Goal: Task Accomplishment & Management: Complete application form

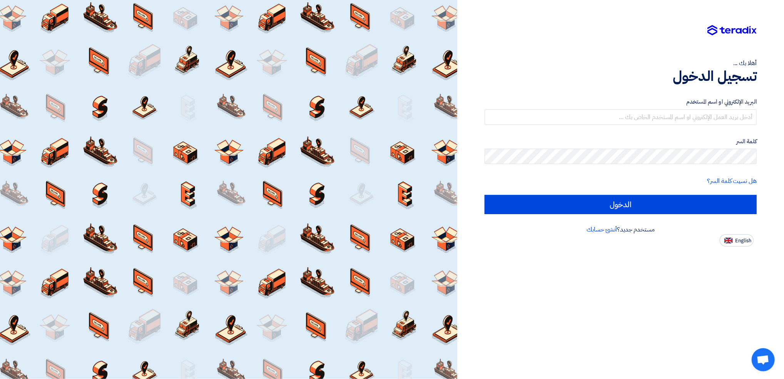
type input "[EMAIL_ADDRESS][PERSON_NAME][DOMAIN_NAME]"
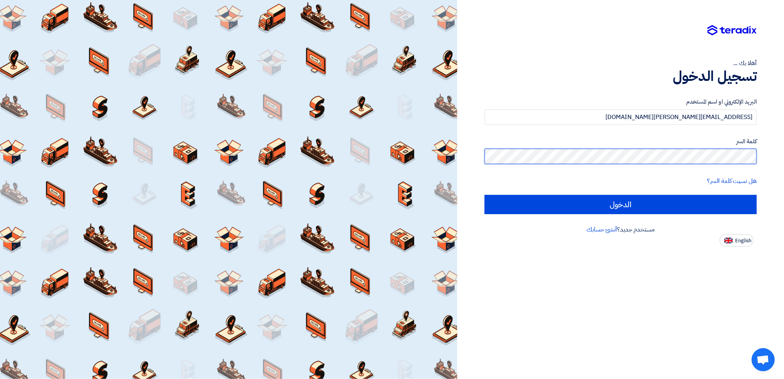
click at [484, 195] on input "الدخول" at bounding box center [620, 204] width 272 height 19
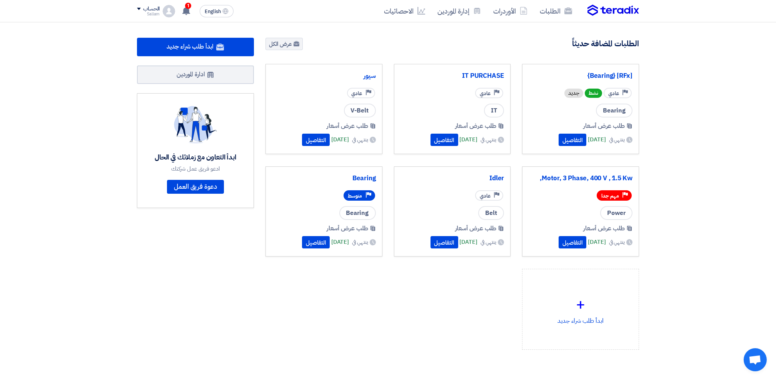
click at [436, 87] on div "Priority عادي" at bounding box center [452, 92] width 104 height 13
click at [431, 141] on button "التفاصيل" at bounding box center [445, 139] width 28 height 12
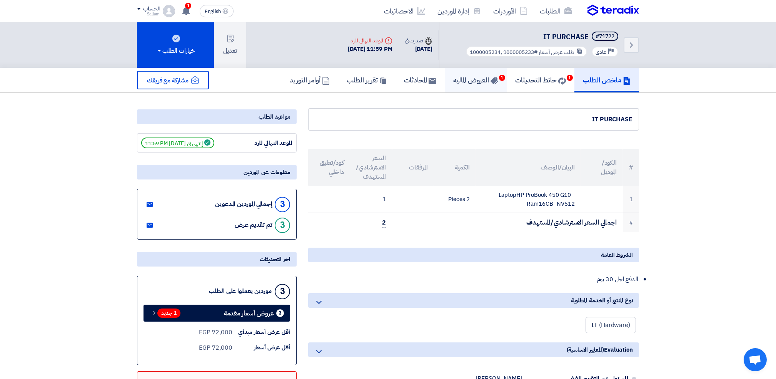
click at [479, 80] on h5 "العروض الماليه 1" at bounding box center [475, 79] width 45 height 9
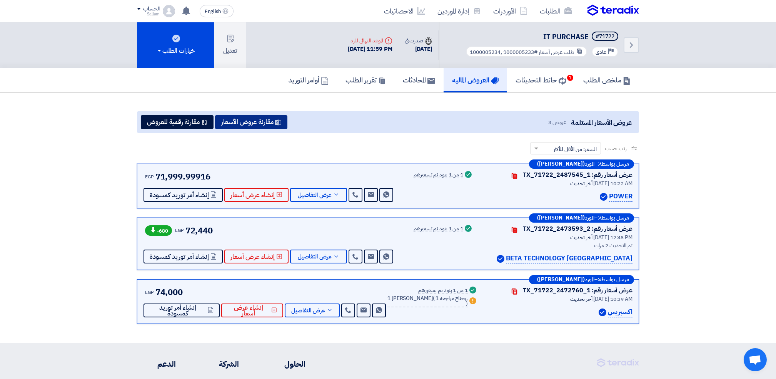
click at [262, 115] on button "مقارنة عروض الأسعار" at bounding box center [251, 122] width 72 height 14
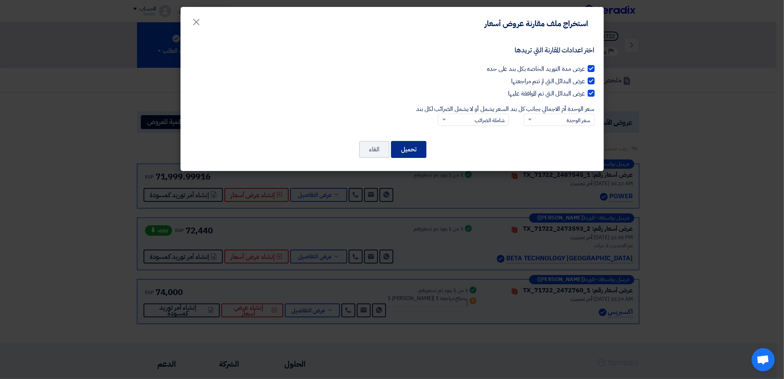
click at [403, 146] on button "تحميل" at bounding box center [408, 149] width 35 height 17
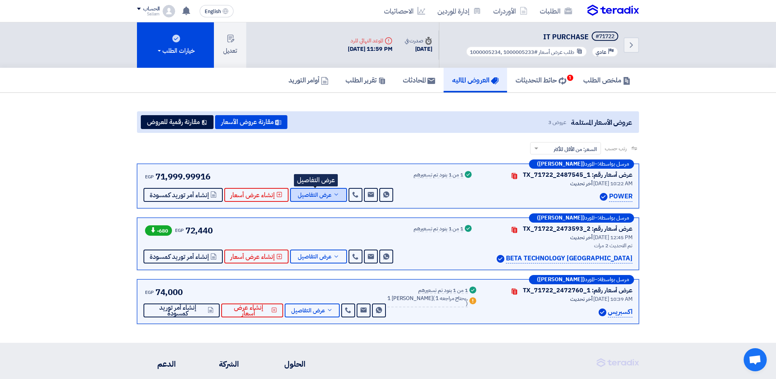
click at [317, 194] on span "عرض التفاصيل" at bounding box center [315, 195] width 34 height 6
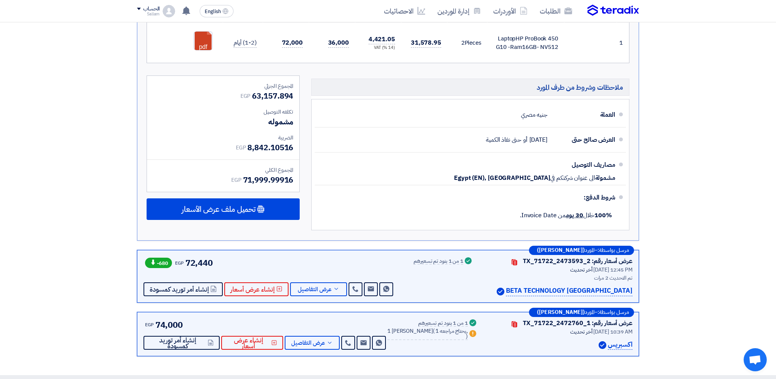
scroll to position [308, 0]
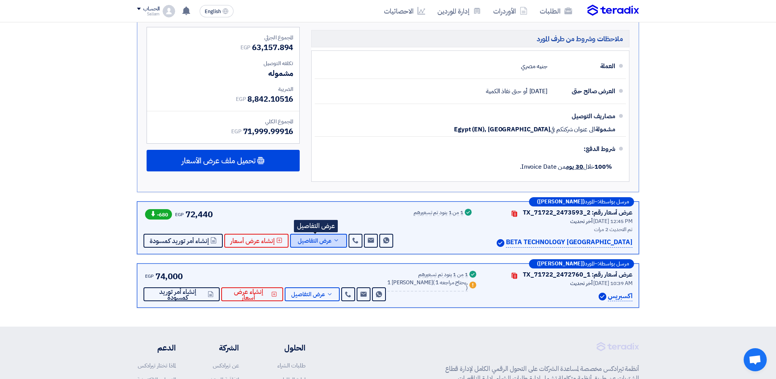
click at [315, 238] on span "عرض التفاصيل" at bounding box center [315, 241] width 34 height 6
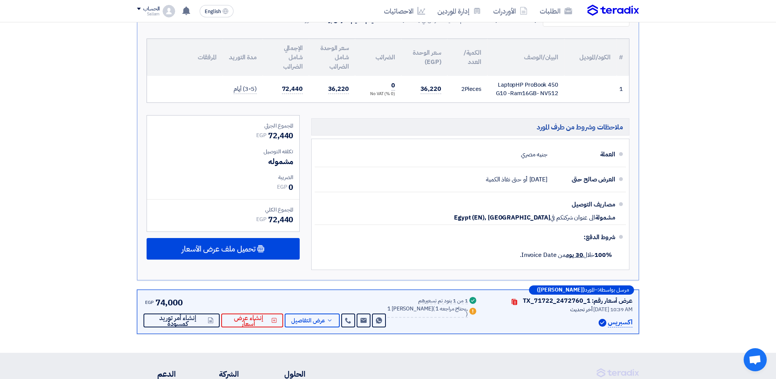
scroll to position [263, 0]
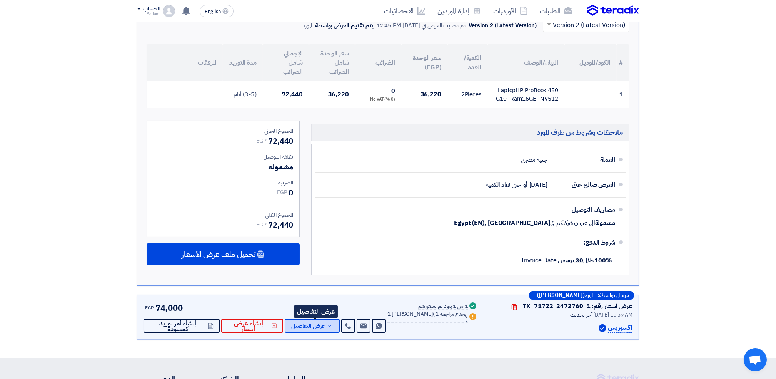
click at [312, 323] on span "عرض التفاصيل" at bounding box center [308, 326] width 34 height 6
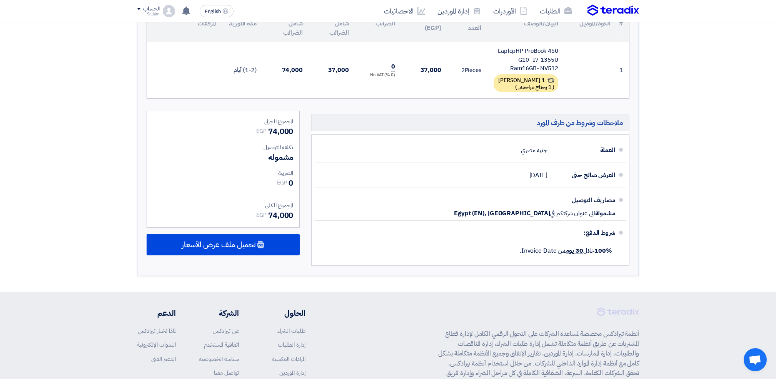
scroll to position [365, 0]
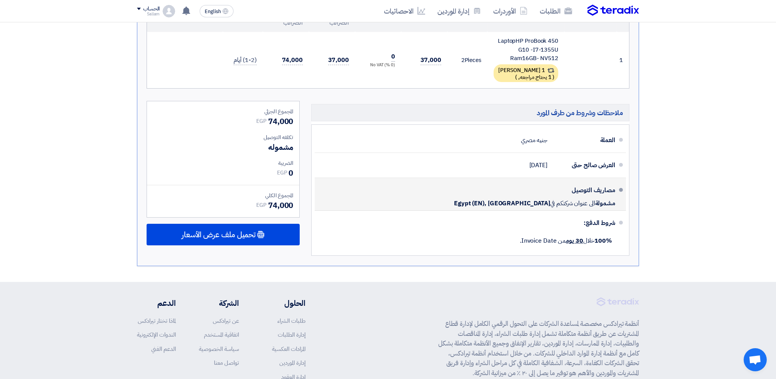
drag, startPoint x: 260, startPoint y: 202, endPoint x: 317, endPoint y: 184, distance: 59.7
click at [318, 183] on div "ملاحظات وشروط من طرف المورد العملة جنيه مصري العرض صالح حتى 12 Oct 2025 100% EG…" at bounding box center [388, 180] width 494 height 159
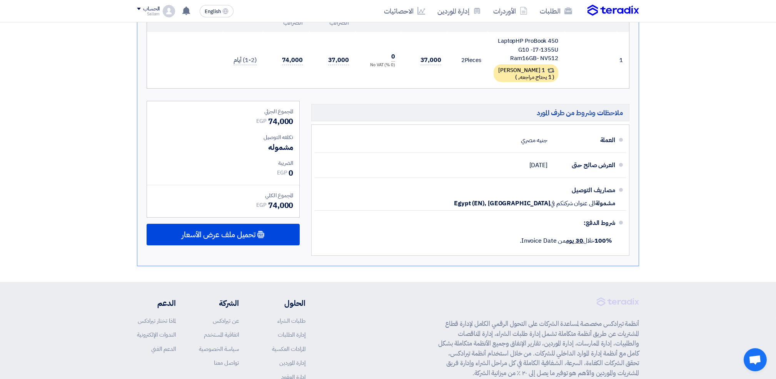
drag, startPoint x: 317, startPoint y: 184, endPoint x: 274, endPoint y: 198, distance: 45.0
click at [274, 197] on div "المجموع الكلي EGP 74,000" at bounding box center [223, 201] width 140 height 20
click at [268, 207] on span "74,000" at bounding box center [280, 205] width 25 height 12
drag, startPoint x: 267, startPoint y: 202, endPoint x: 297, endPoint y: 104, distance: 102.5
click at [297, 104] on div "المجموع الجزئي EGP 74,000 تكلفه التوصيل مشموله الضريبة EGP" at bounding box center [223, 159] width 152 height 116
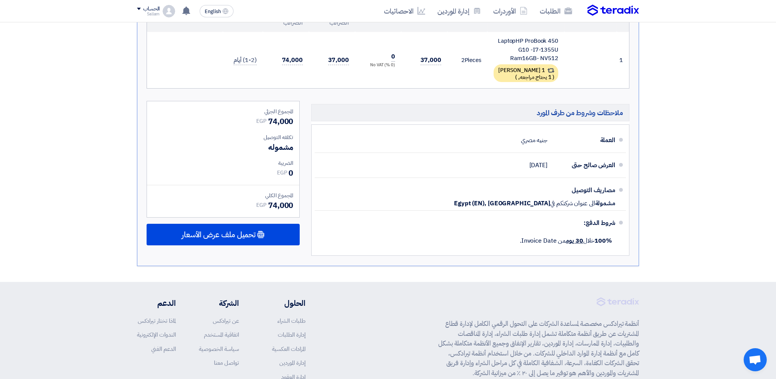
drag, startPoint x: 297, startPoint y: 104, endPoint x: 279, endPoint y: 121, distance: 23.9
click at [279, 121] on span "74,000" at bounding box center [280, 121] width 25 height 12
click at [292, 104] on div "المجموع الجزئي EGP 74,000 تكلفه التوصيل مشموله الضريبة EGP" at bounding box center [223, 159] width 152 height 116
click at [290, 109] on div "المجموع الجزئي" at bounding box center [223, 111] width 140 height 8
drag, startPoint x: 291, startPoint y: 107, endPoint x: 257, endPoint y: 201, distance: 100.3
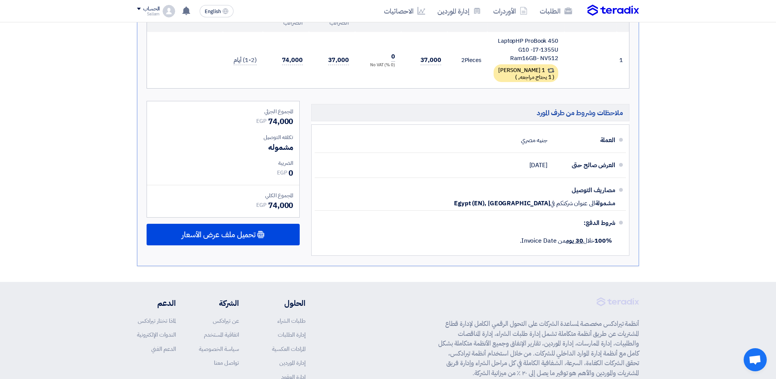
click at [257, 201] on div "المجموع الجزئي EGP 74,000 تكلفه التوصيل مشموله الضريبة EGP" at bounding box center [223, 159] width 152 height 116
click at [257, 201] on span "EGP" at bounding box center [261, 205] width 10 height 8
click at [255, 203] on div "EGP 74,000" at bounding box center [223, 205] width 140 height 12
click at [255, 200] on div "EGP 74,000" at bounding box center [223, 205] width 140 height 12
drag, startPoint x: 257, startPoint y: 202, endPoint x: 300, endPoint y: 106, distance: 104.9
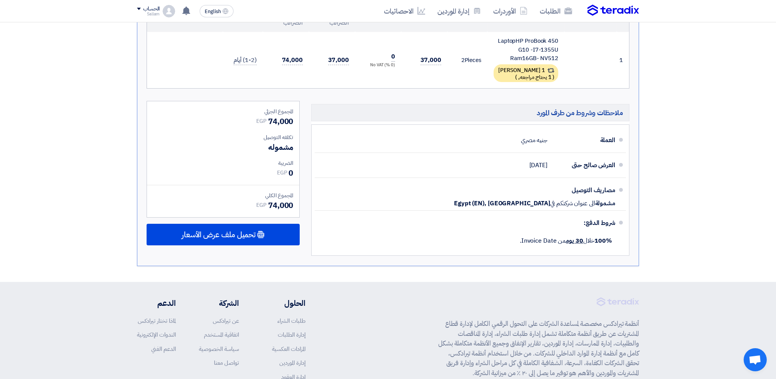
click at [302, 106] on div "المجموع الجزئي EGP 74,000 تكلفه التوصيل مشموله الضريبة EGP" at bounding box center [223, 180] width 165 height 159
drag, startPoint x: 300, startPoint y: 106, endPoint x: 295, endPoint y: 109, distance: 5.9
click at [295, 109] on div "المجموع الجزئي EGP 74,000 تكلفه التوصيل مشموله الضريبة EGP" at bounding box center [223, 159] width 152 height 116
click at [292, 109] on div "المجموع الجزئي" at bounding box center [223, 111] width 140 height 8
drag, startPoint x: 292, startPoint y: 105, endPoint x: 286, endPoint y: 218, distance: 113.3
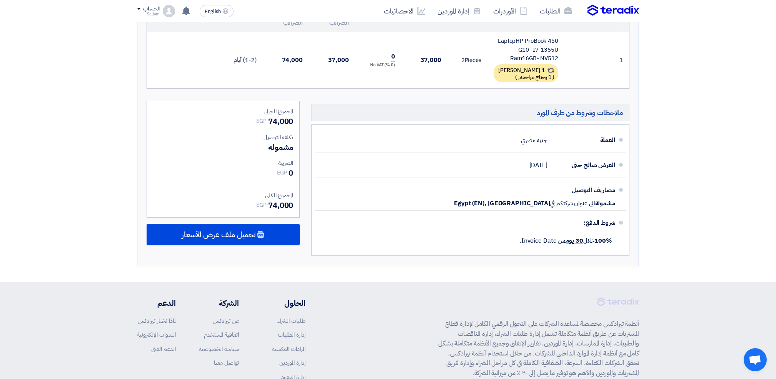
click at [286, 218] on div "المجموع الجزئي EGP 74,000 تكلفه التوصيل مشموله الضريبة EGP" at bounding box center [223, 180] width 165 height 159
click at [47, 236] on section "عروض الأسعار المستلمة عروض 3 مقارنة عروض الأسعار مقارنة رقمية للعروض رتب حسب رت…" at bounding box center [388, 4] width 776 height 554
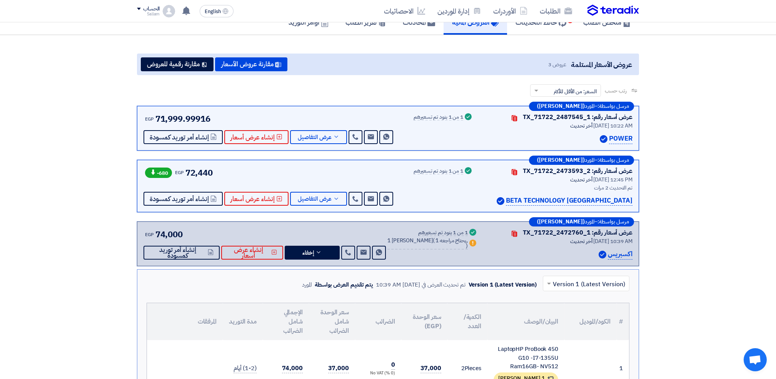
scroll to position [0, 0]
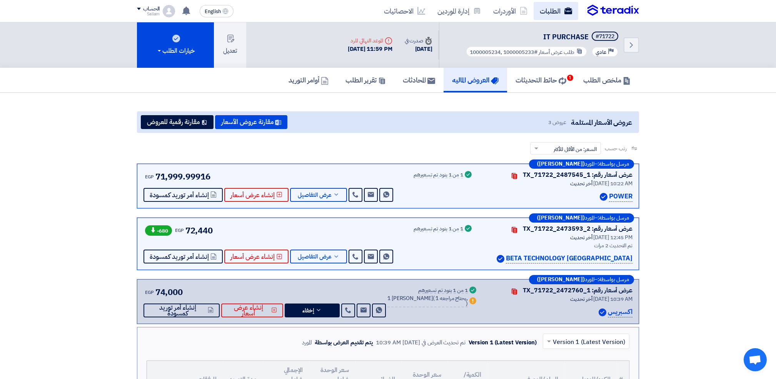
click at [554, 13] on link "الطلبات" at bounding box center [556, 11] width 45 height 18
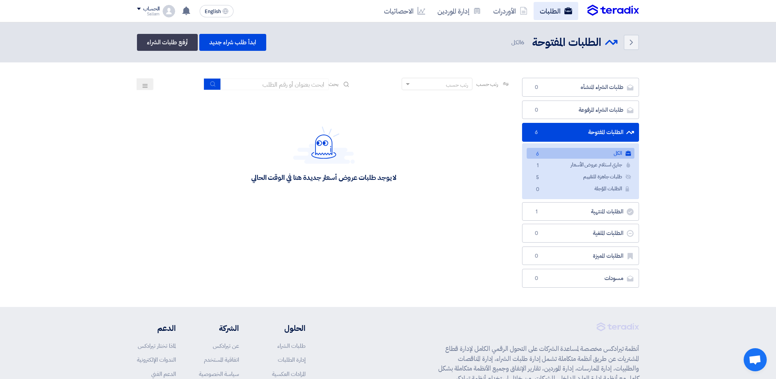
click at [548, 8] on link "الطلبات" at bounding box center [556, 11] width 45 height 18
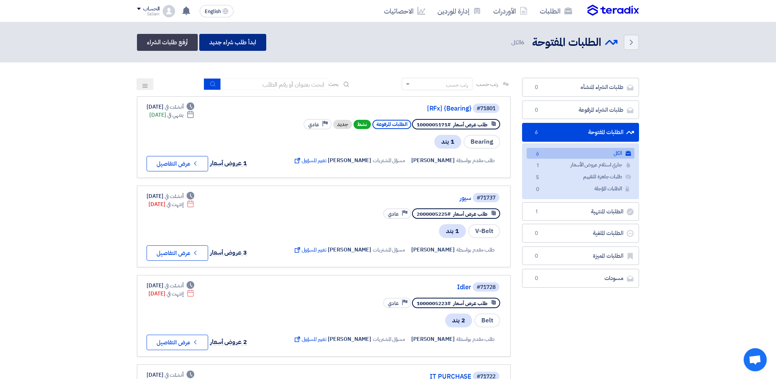
click at [234, 43] on link "ابدأ طلب شراء جديد" at bounding box center [232, 42] width 67 height 17
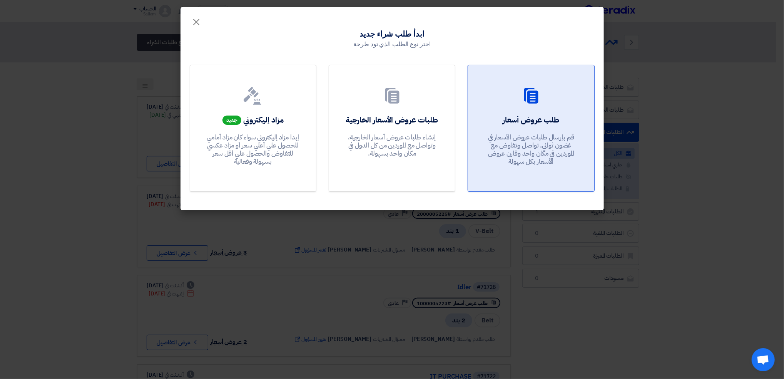
click at [552, 129] on div "طلب عروض أسعار قم بإرسال طلبات عروض الأسعار في غضون ثواني, تواصل وتفاوض مع المو…" at bounding box center [530, 141] width 107 height 55
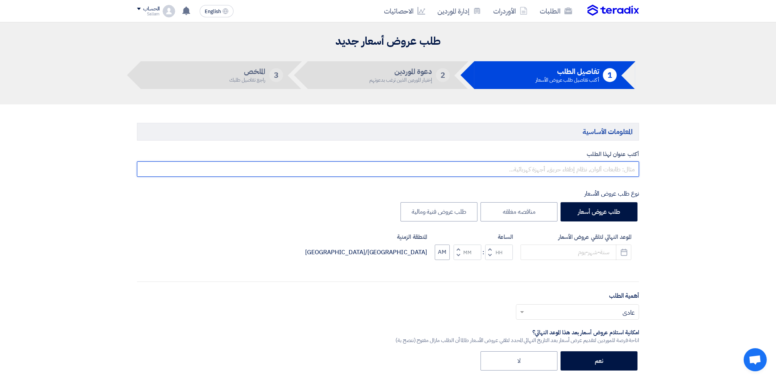
click at [581, 169] on input "text" at bounding box center [388, 168] width 502 height 15
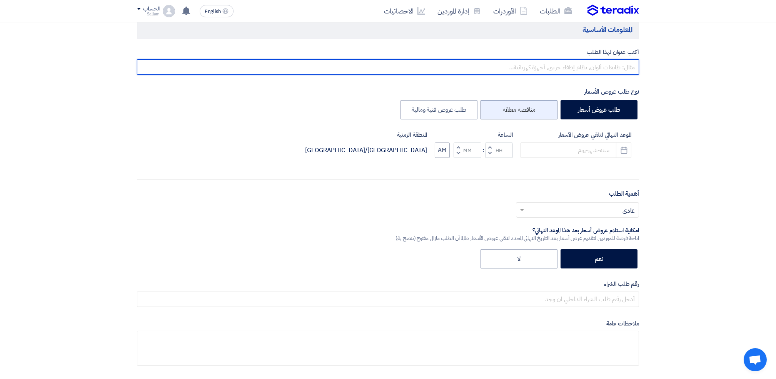
scroll to position [102, 0]
paste input "1000005247"
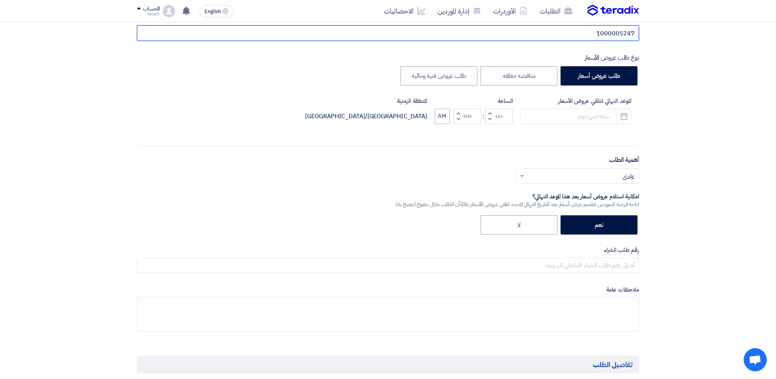
scroll to position [154, 0]
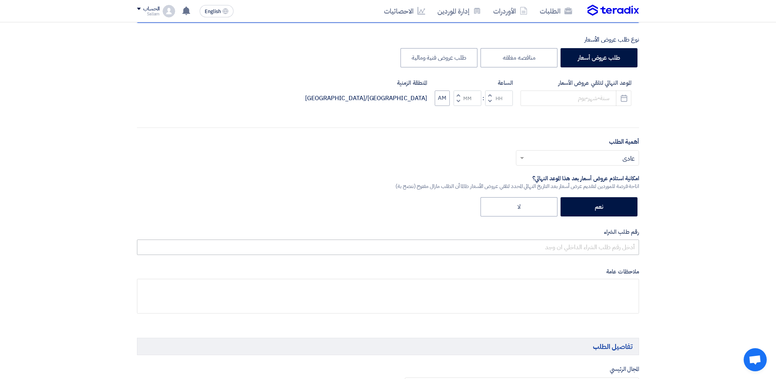
type input "1000005247"
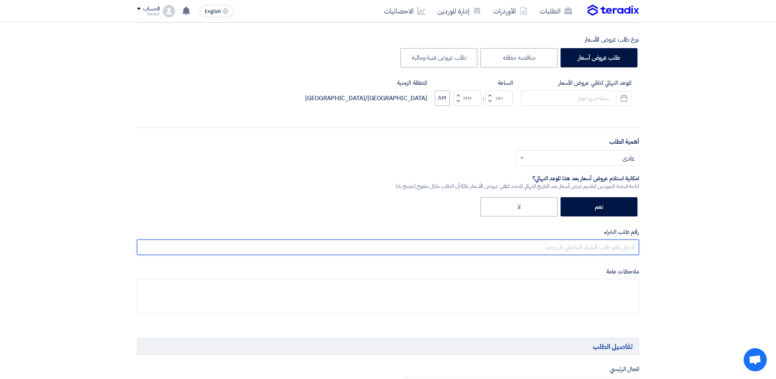
click at [546, 252] on input "text" at bounding box center [388, 246] width 502 height 15
paste input "1000005247"
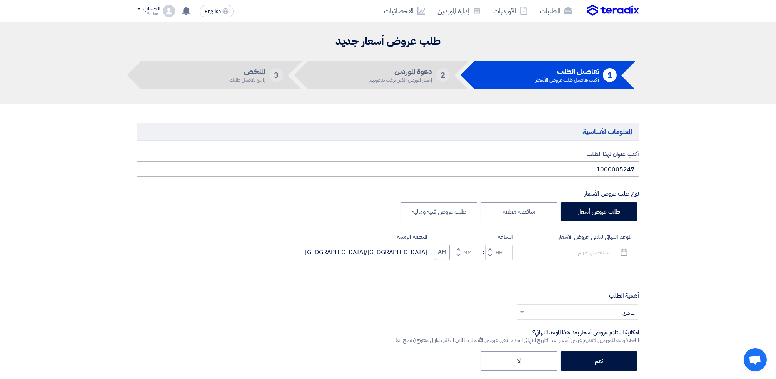
type input "1000005247"
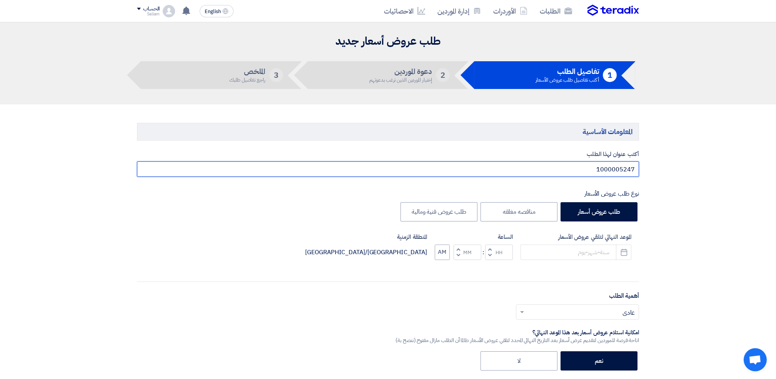
click at [556, 171] on input "1000005247" at bounding box center [388, 168] width 502 height 15
type input "؛"
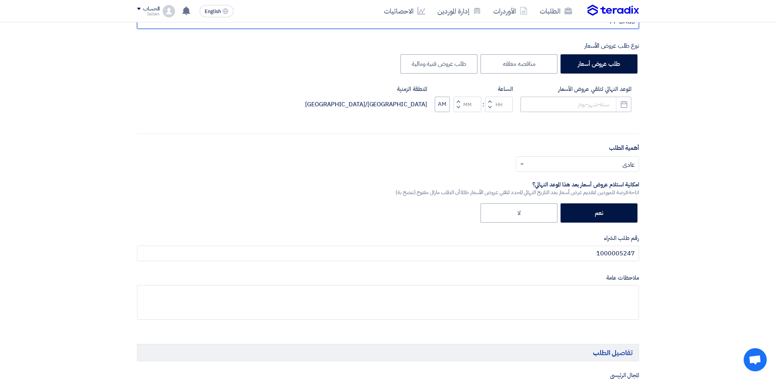
scroll to position [154, 0]
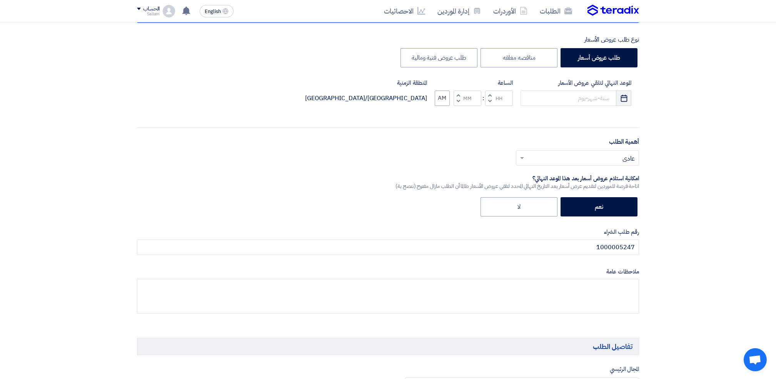
type input "PP BAGS"
click at [619, 98] on button "Pick a date" at bounding box center [623, 97] width 15 height 15
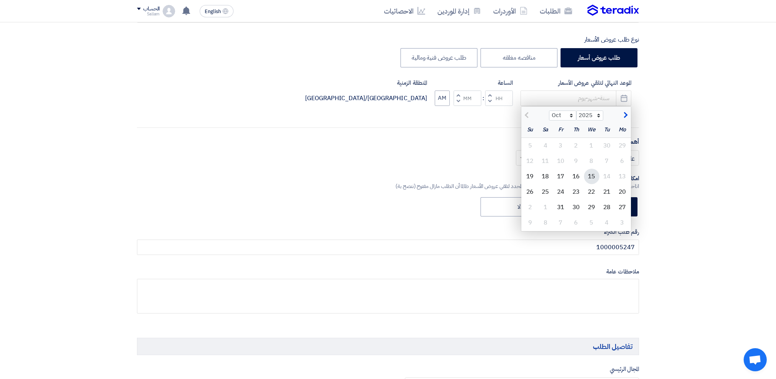
click at [589, 177] on div "15" at bounding box center [591, 176] width 15 height 15
type input "[DATE]"
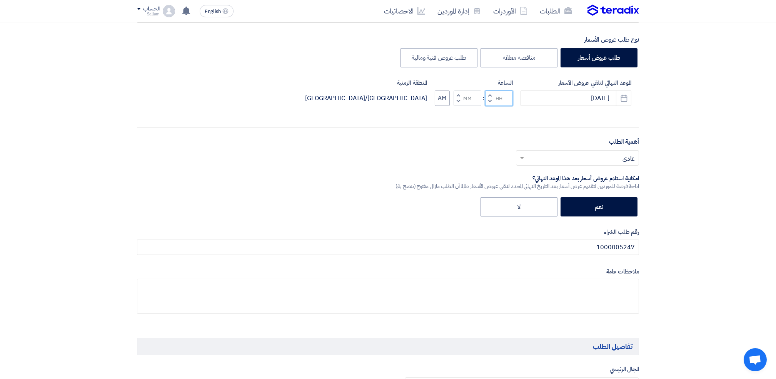
click at [500, 99] on input "Hours" at bounding box center [499, 97] width 28 height 15
click at [489, 93] on span "button" at bounding box center [490, 95] width 3 height 6
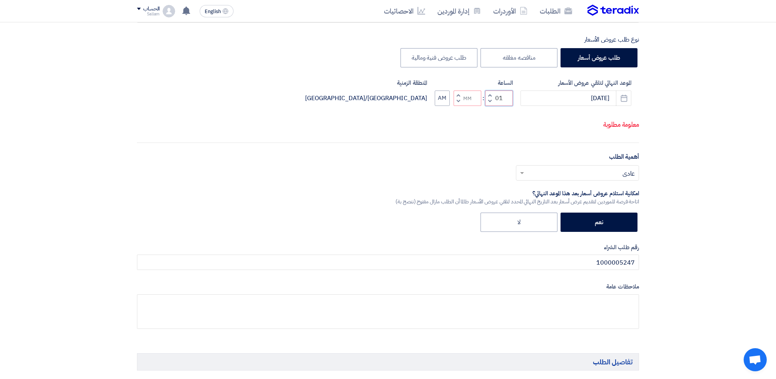
click at [500, 103] on input "01" at bounding box center [499, 97] width 28 height 15
type input "12"
click at [503, 130] on p "معلومة مطلوبة" at bounding box center [388, 125] width 502 height 10
click at [559, 180] on input "text" at bounding box center [582, 173] width 108 height 13
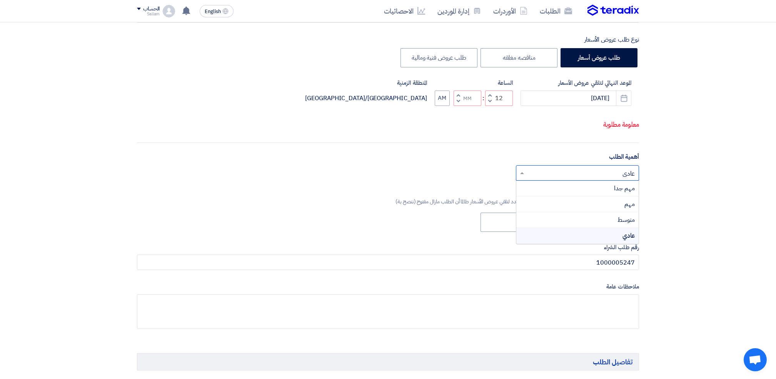
click at [559, 180] on input "text" at bounding box center [582, 173] width 108 height 13
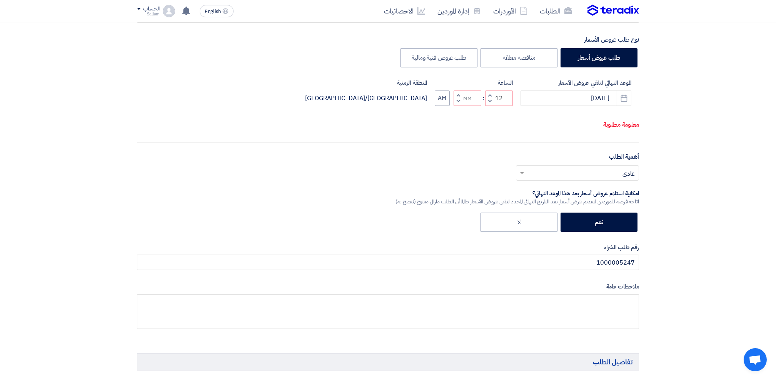
click at [431, 187] on div "أختر أهمية الطلب... × عادي ×" at bounding box center [388, 176] width 502 height 22
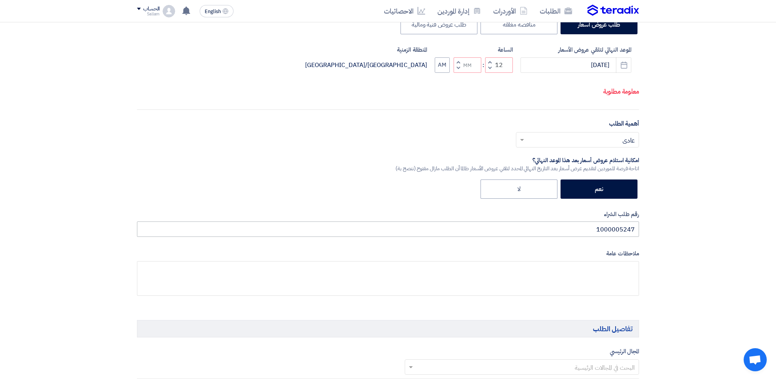
scroll to position [205, 0]
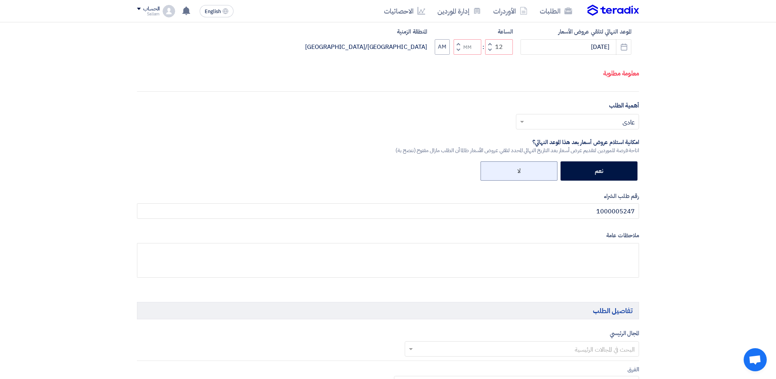
click at [519, 180] on label "لا" at bounding box center [519, 170] width 77 height 19
click at [519, 173] on input "لا" at bounding box center [518, 170] width 5 height 5
radio input "true"
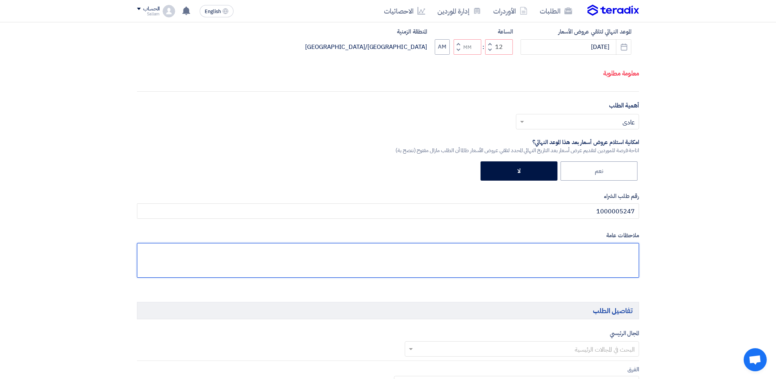
click at [574, 277] on textarea at bounding box center [388, 260] width 502 height 35
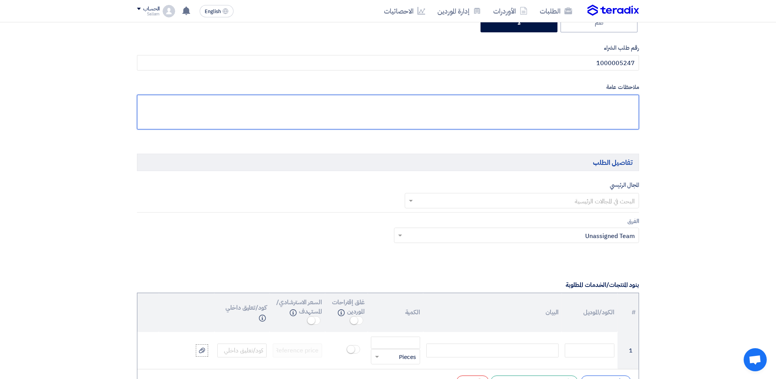
scroll to position [359, 0]
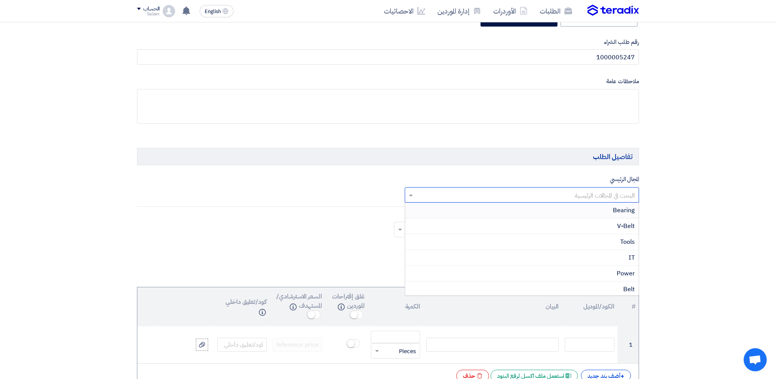
click at [582, 202] on input "text" at bounding box center [526, 195] width 219 height 13
click at [307, 201] on div "المجال الرئيسي البحث في المجالات الرئيسية" at bounding box center [388, 188] width 514 height 28
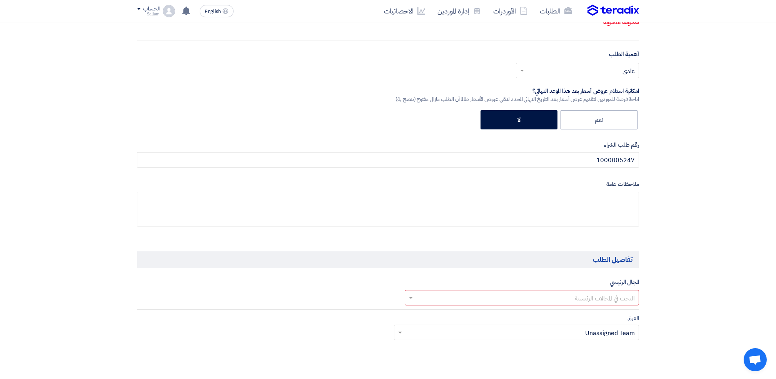
scroll to position [308, 0]
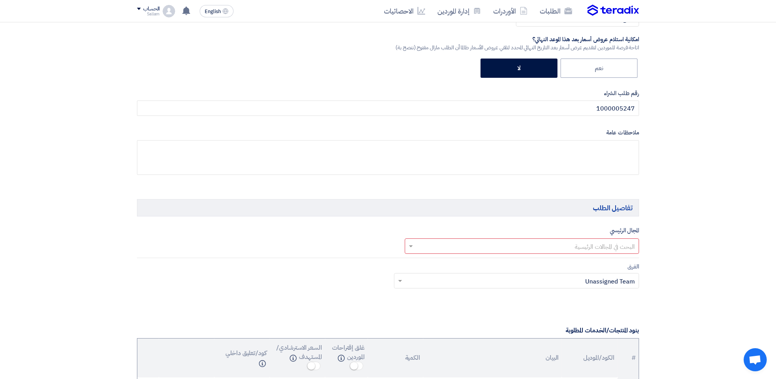
click at [494, 253] on input "text" at bounding box center [526, 246] width 219 height 13
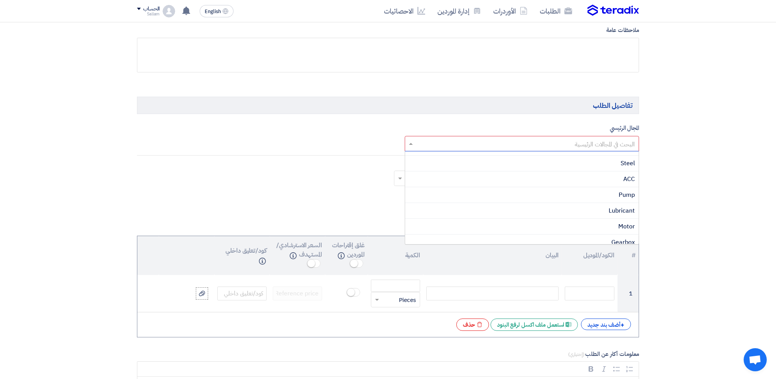
scroll to position [134, 0]
click at [341, 192] on div "الفرق Teams.. × Unassigned Team ×" at bounding box center [388, 177] width 514 height 36
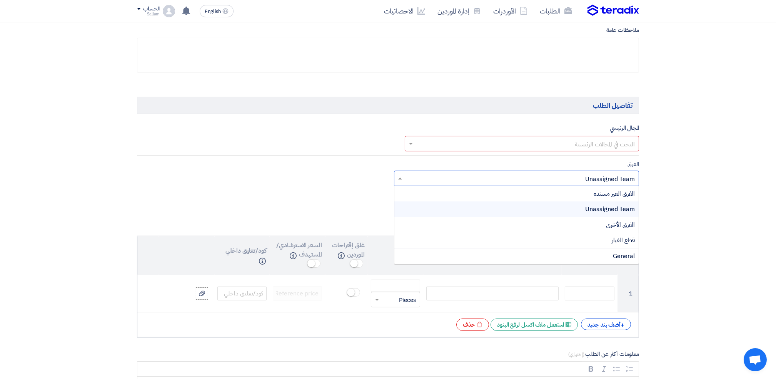
click at [481, 185] on input "text" at bounding box center [521, 178] width 230 height 13
click at [568, 264] on div "General" at bounding box center [516, 255] width 245 height 15
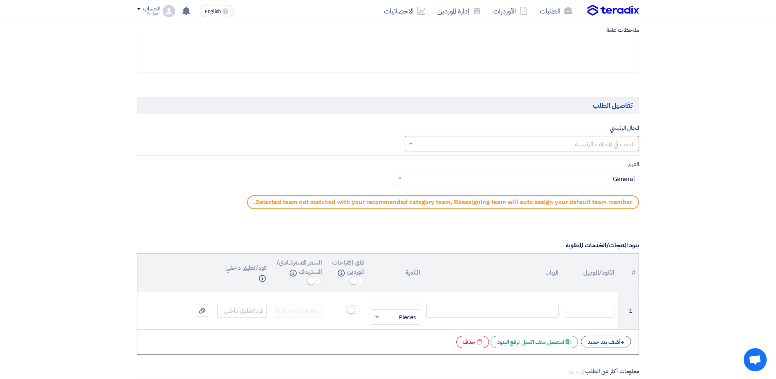
click at [564, 151] on input "text" at bounding box center [526, 144] width 219 height 13
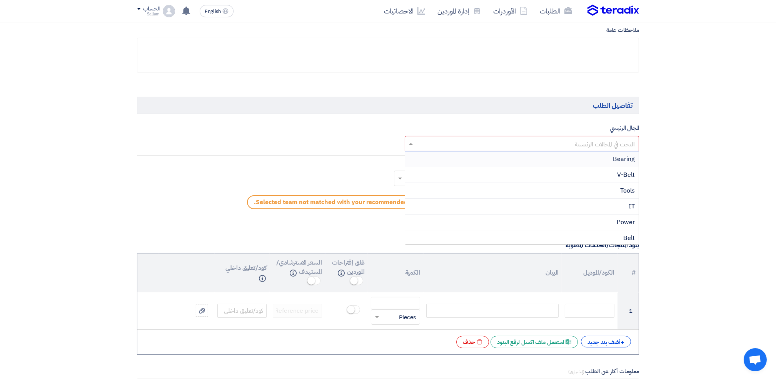
click at [337, 156] on div "المجال الرئيسي البحث في المجالات الرئيسية Bearing V-Belt Tools IT Power Belt Fa…" at bounding box center [388, 139] width 502 height 33
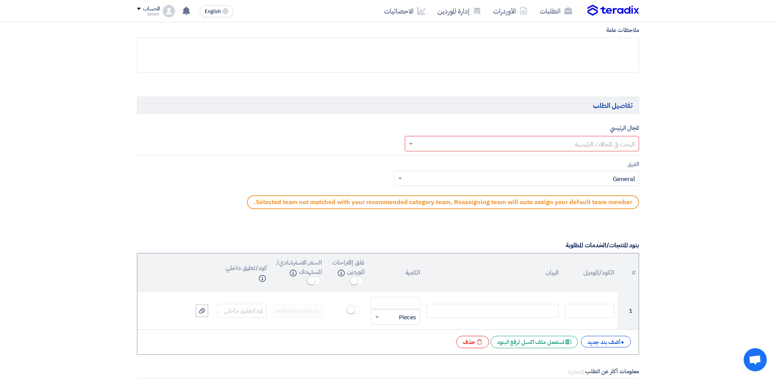
click at [492, 151] on input "text" at bounding box center [526, 144] width 219 height 13
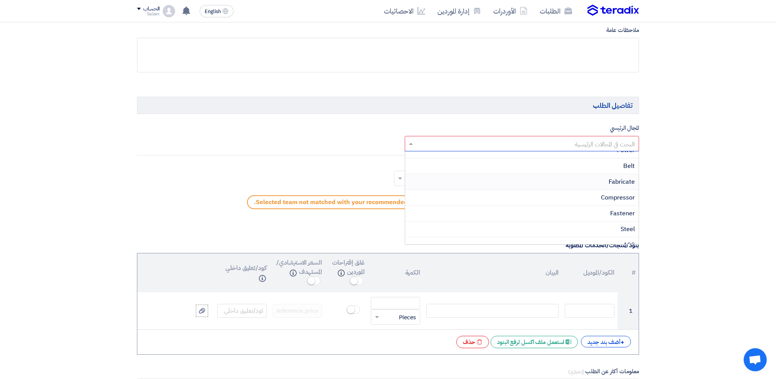
scroll to position [102, 0]
click at [523, 159] on div "Fabricate" at bounding box center [522, 152] width 234 height 16
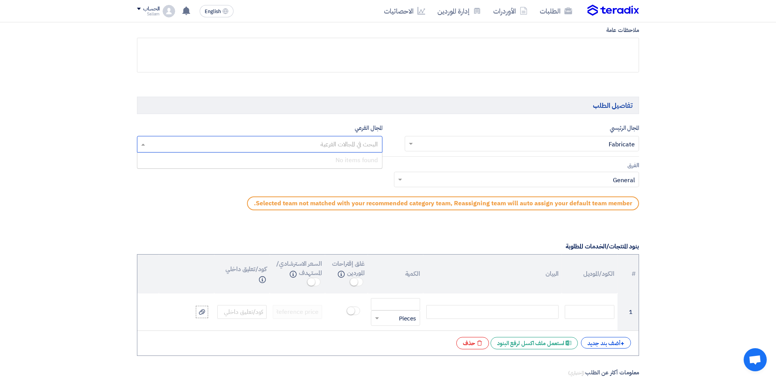
click at [325, 151] on input "text" at bounding box center [259, 144] width 238 height 13
type input "b"
type input "BAGS"
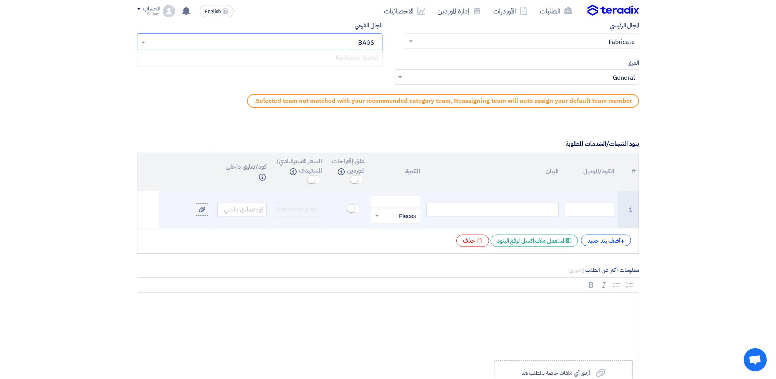
scroll to position [513, 0]
click at [581, 216] on input "text" at bounding box center [589, 209] width 49 height 14
click at [521, 216] on div at bounding box center [492, 209] width 132 height 14
click at [385, 221] on input "text" at bounding box center [400, 215] width 32 height 12
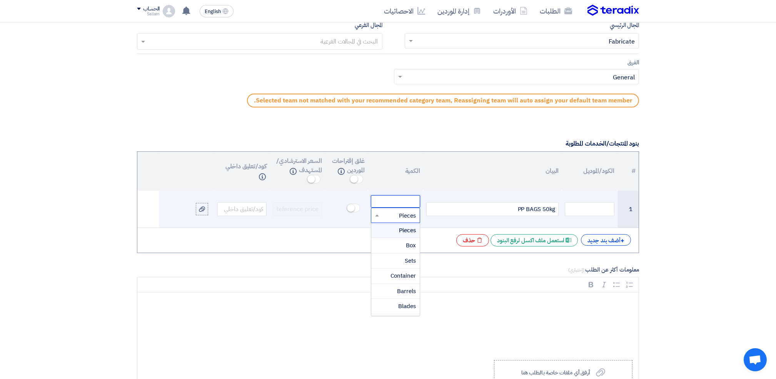
click at [391, 207] on input "number" at bounding box center [395, 201] width 49 height 12
type input "1000000"
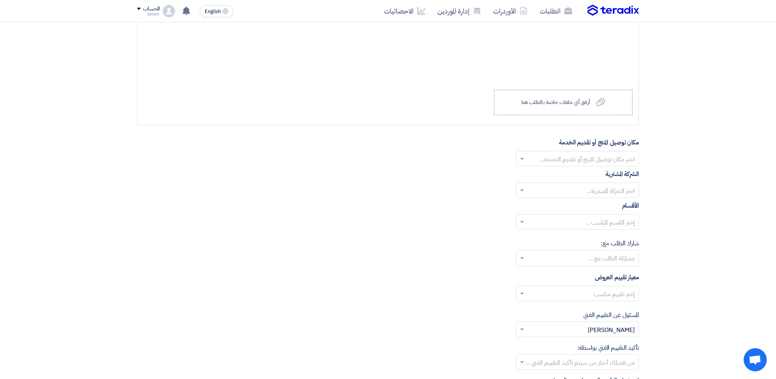
scroll to position [821, 0]
click at [549, 165] on input "text" at bounding box center [582, 158] width 108 height 13
click at [558, 197] on div "مصر للاسمنت قنا" at bounding box center [577, 190] width 122 height 16
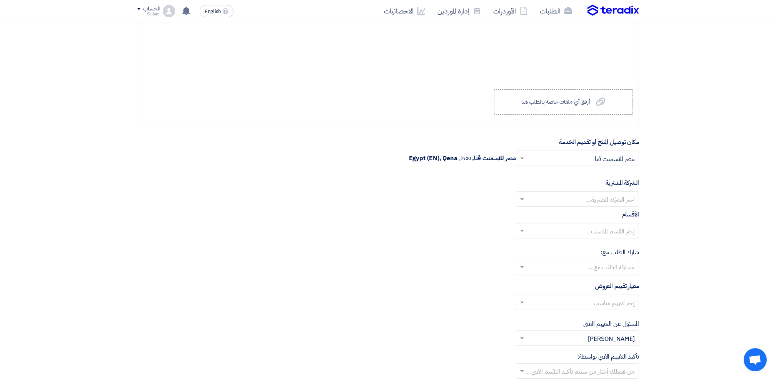
click at [566, 206] on input "text" at bounding box center [582, 199] width 108 height 13
click at [566, 222] on div "مصر للاسمنت قنا" at bounding box center [577, 215] width 122 height 16
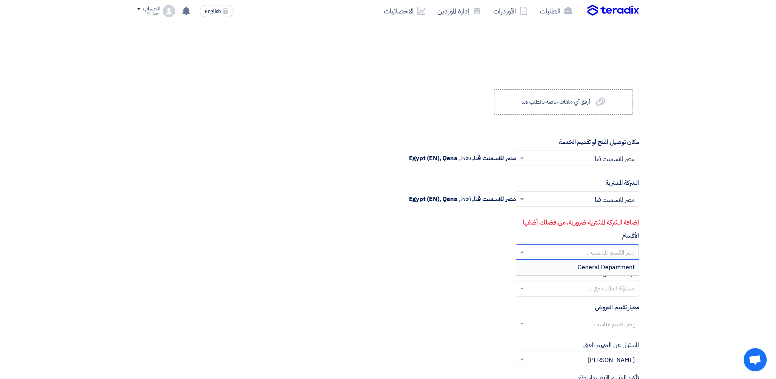
click at [580, 259] on input "text" at bounding box center [582, 252] width 108 height 13
click at [580, 272] on span "General Department" at bounding box center [605, 266] width 57 height 9
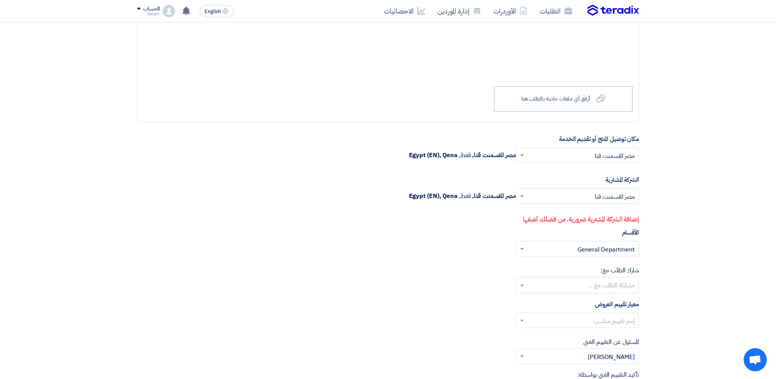
scroll to position [923, 0]
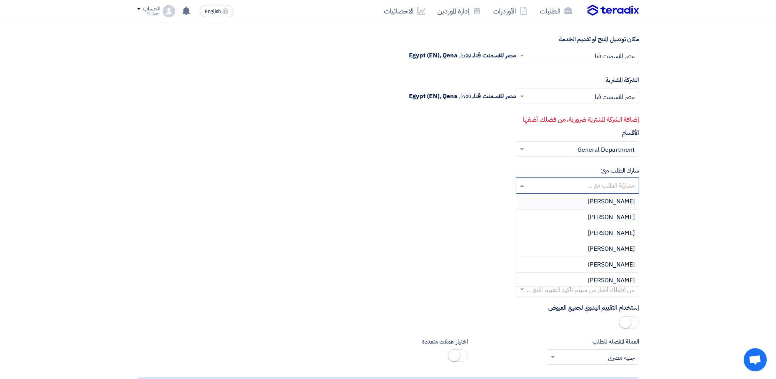
click at [566, 192] on input "text" at bounding box center [576, 186] width 115 height 13
click at [459, 222] on div "معيار تقييم العروض إختر تقييم مناسب" at bounding box center [388, 217] width 502 height 35
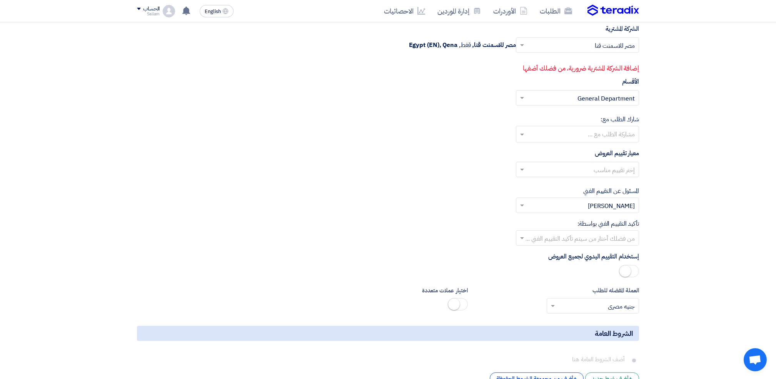
click at [589, 183] on div "إختر تقييم مناسب" at bounding box center [388, 173] width 502 height 22
click at [585, 177] on input "text" at bounding box center [582, 170] width 108 height 13
click at [588, 192] on div "المعايير الاساسية" at bounding box center [577, 184] width 122 height 15
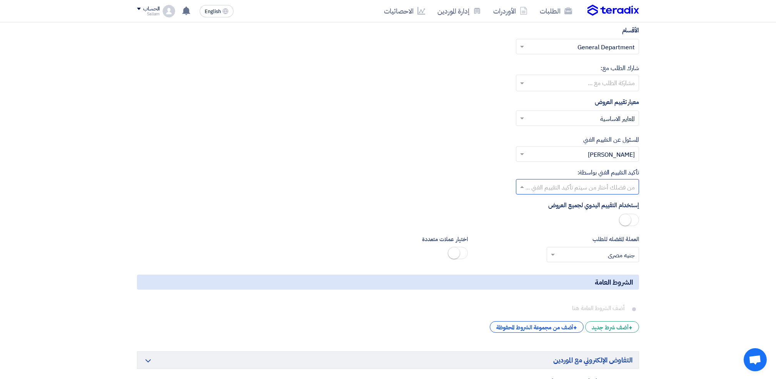
click at [567, 194] on input "text" at bounding box center [582, 187] width 108 height 13
click at [571, 225] on div "[PERSON_NAME]" at bounding box center [577, 217] width 122 height 15
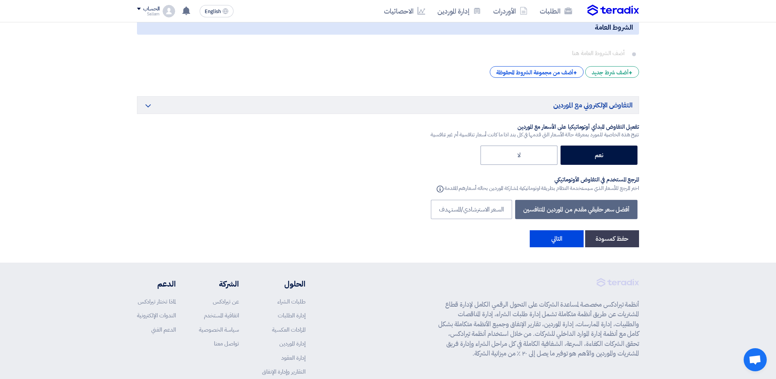
scroll to position [1282, 0]
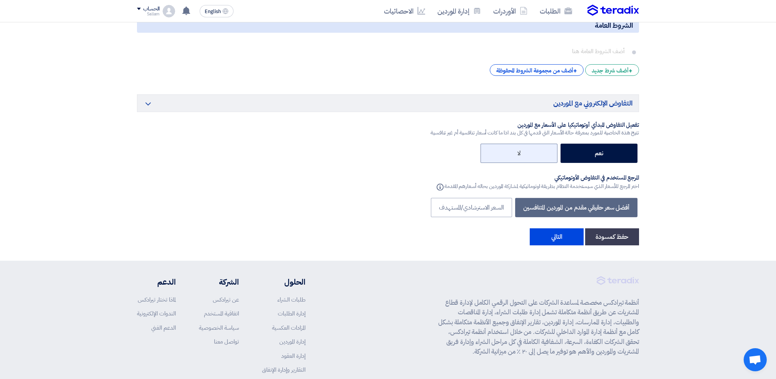
click at [527, 163] on label "لا" at bounding box center [519, 153] width 77 height 19
click at [521, 155] on input "لا" at bounding box center [518, 152] width 5 height 5
radio input "true"
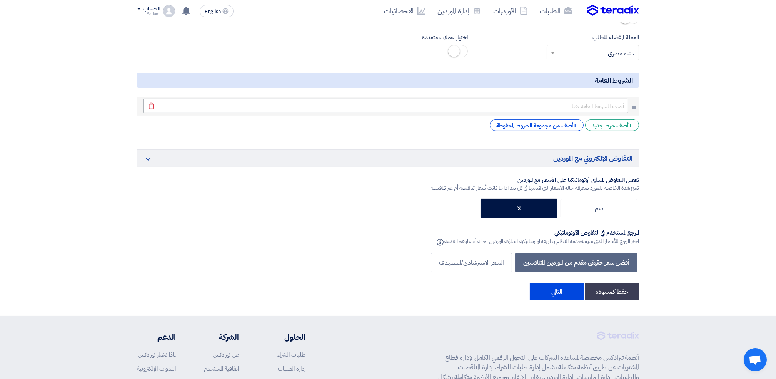
scroll to position [1231, 0]
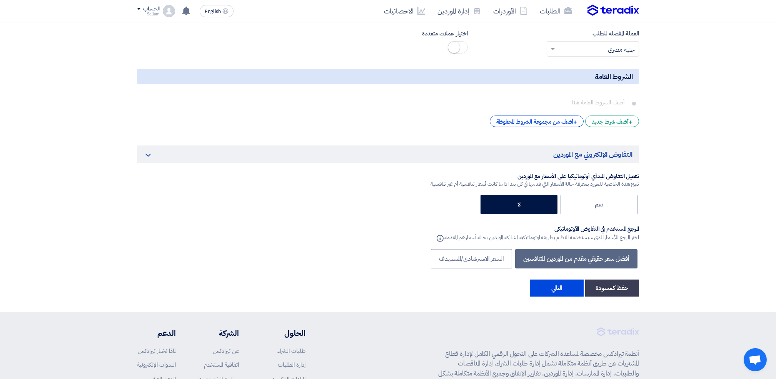
click at [149, 160] on icon "Minimize/Maximize Category" at bounding box center [148, 154] width 9 height 9
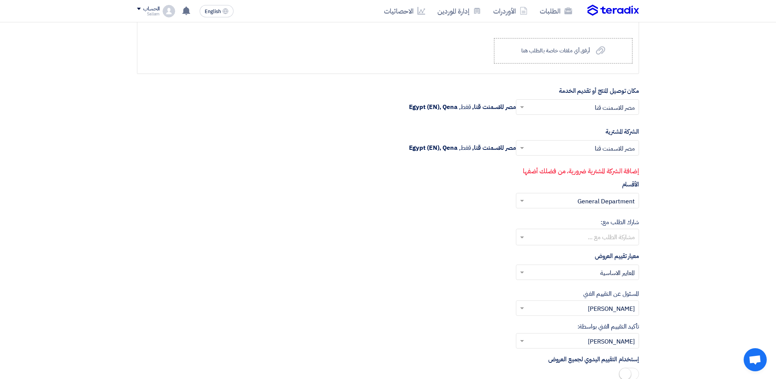
scroll to position [821, 0]
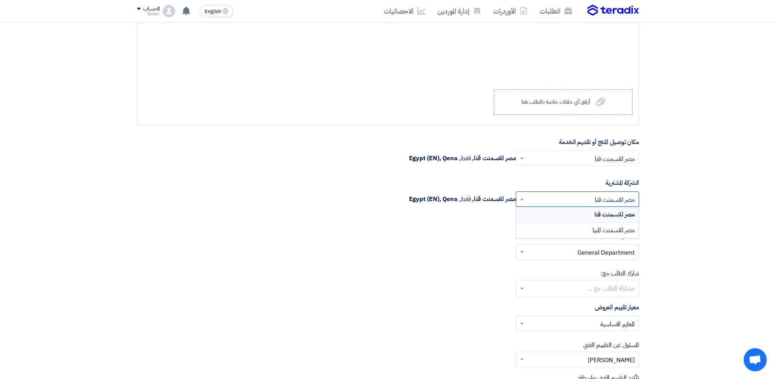
click at [560, 206] on input "text" at bounding box center [582, 199] width 108 height 13
click at [566, 222] on div "مصر للاسمنت قنا" at bounding box center [577, 215] width 122 height 16
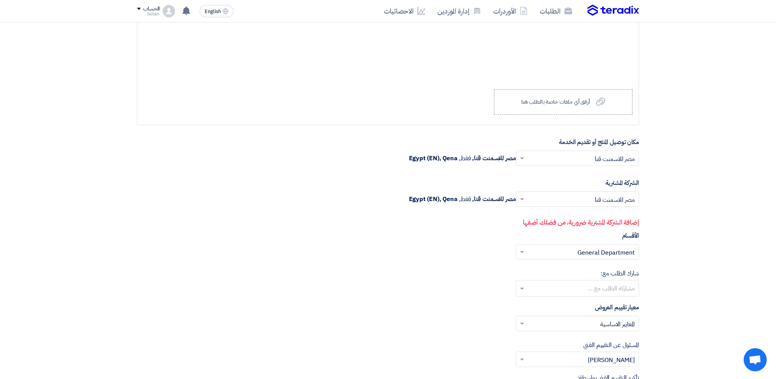
click at [585, 206] on input "text" at bounding box center [582, 199] width 108 height 13
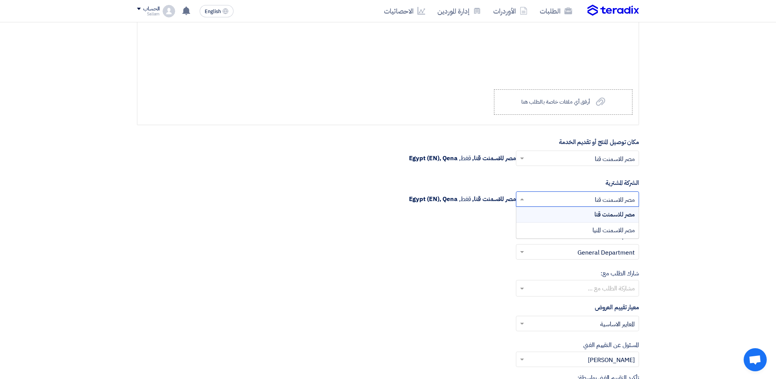
click at [585, 222] on div "مصر للاسمنت قنا" at bounding box center [577, 215] width 122 height 16
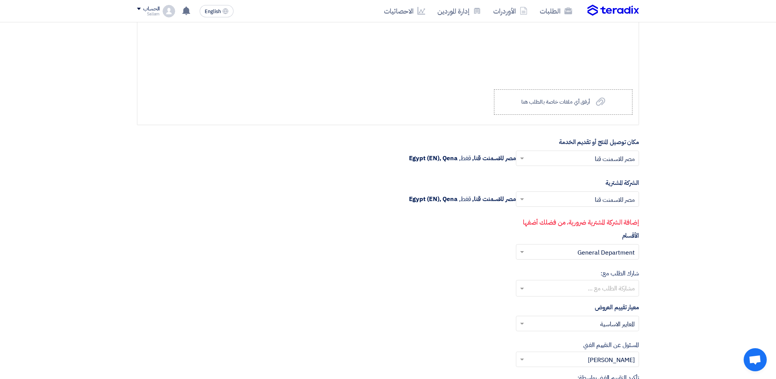
click at [576, 206] on input "text" at bounding box center [582, 199] width 108 height 13
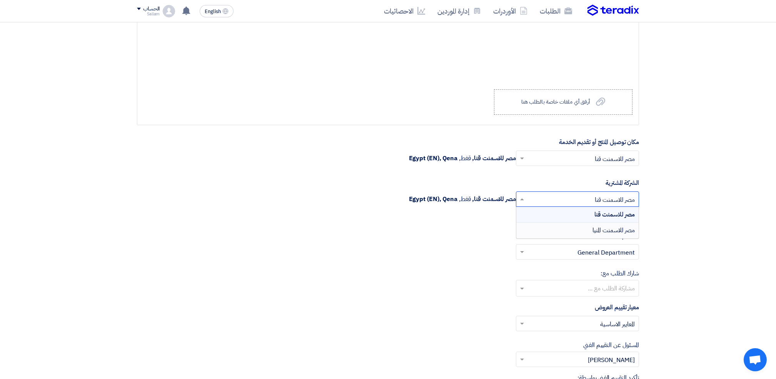
click at [579, 238] on div "مصر للاسمنت المنيا" at bounding box center [577, 229] width 122 height 15
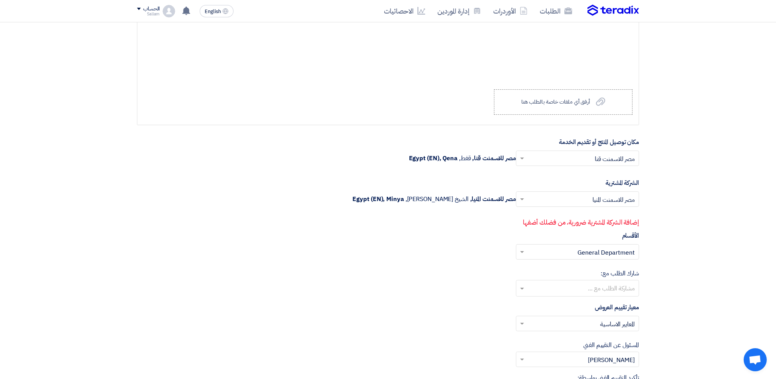
click at [564, 207] on div "اختر الشركة المشترية... × مصر للاسمنت المنيا ×" at bounding box center [577, 198] width 123 height 15
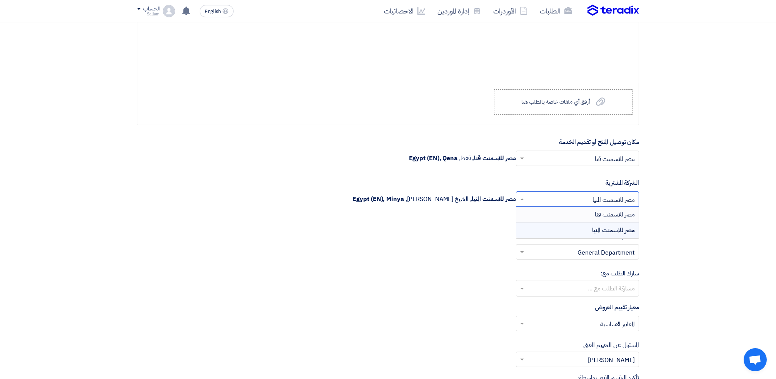
click at [582, 222] on div "مصر للاسمنت قنا" at bounding box center [577, 215] width 122 height 16
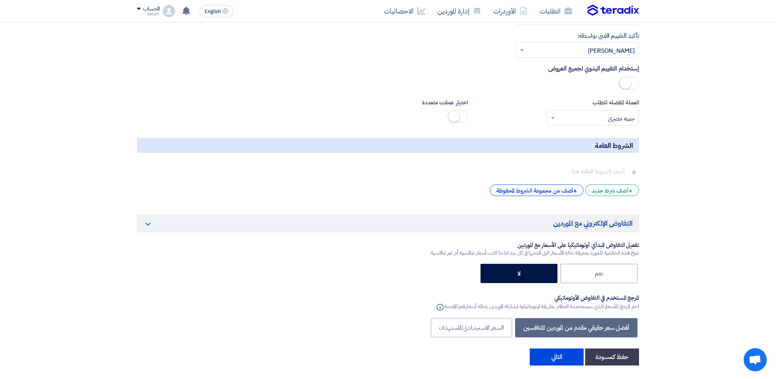
scroll to position [1231, 0]
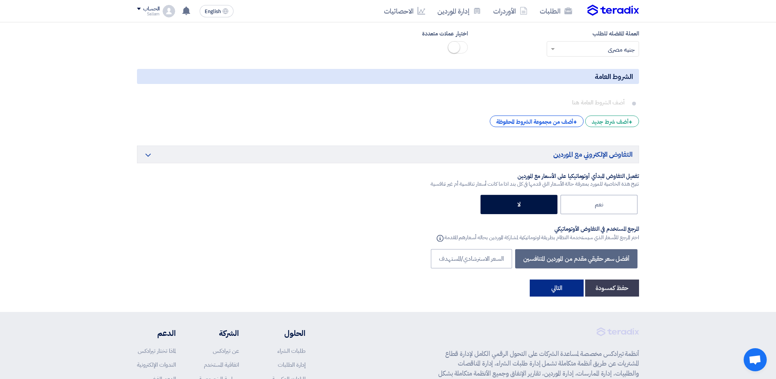
click at [569, 296] on button "التالي" at bounding box center [557, 287] width 54 height 17
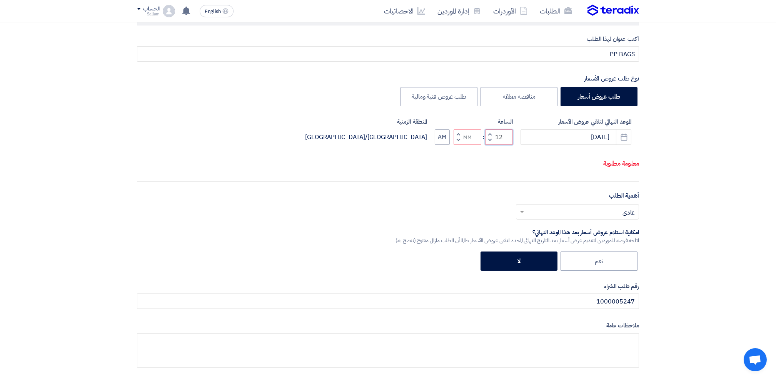
click at [500, 145] on input "12" at bounding box center [499, 136] width 28 height 15
click at [490, 144] on button "Decrement hours" at bounding box center [489, 140] width 9 height 10
type input "11"
click at [439, 143] on button "PM" at bounding box center [442, 136] width 15 height 15
click at [472, 172] on div "الموعد النهائي لتلقي عروض الأسعار [DATE] Pick a date الساعة Increment hours 11 …" at bounding box center [388, 144] width 502 height 55
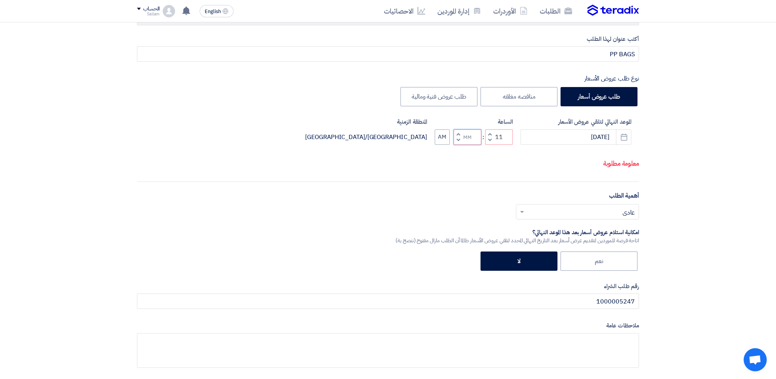
click at [466, 145] on input "Minutes" at bounding box center [468, 136] width 28 height 15
type input "11"
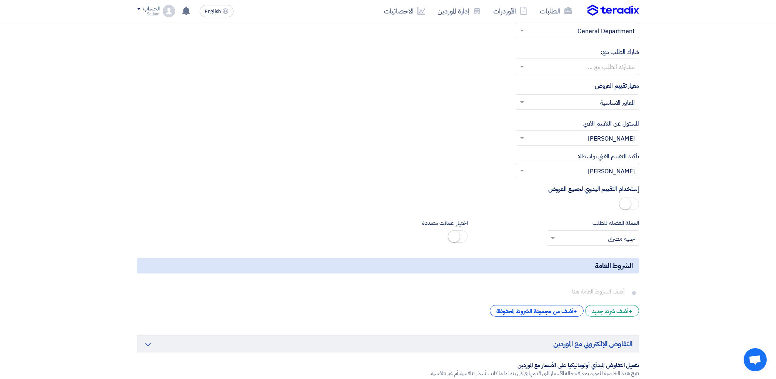
scroll to position [1141, 0]
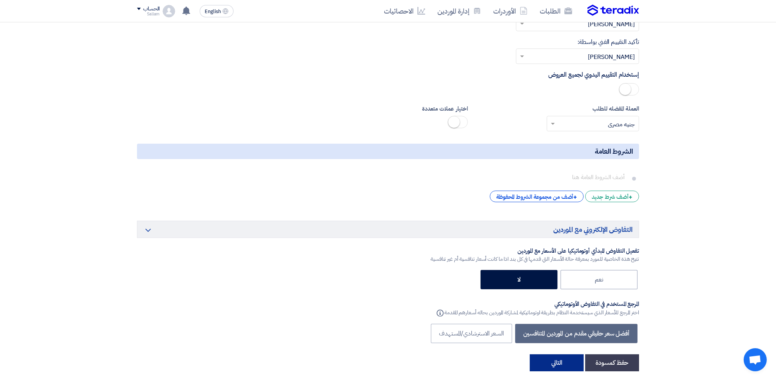
click at [545, 364] on button "التالي" at bounding box center [557, 362] width 54 height 17
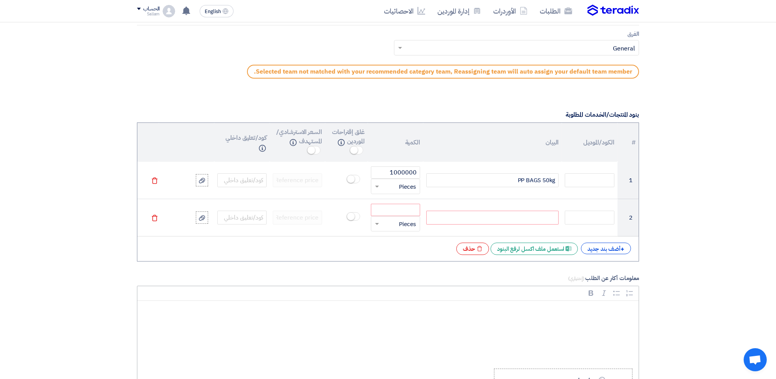
scroll to position [526, 0]
click at [477, 251] on icon "Excel file" at bounding box center [480, 249] width 6 height 6
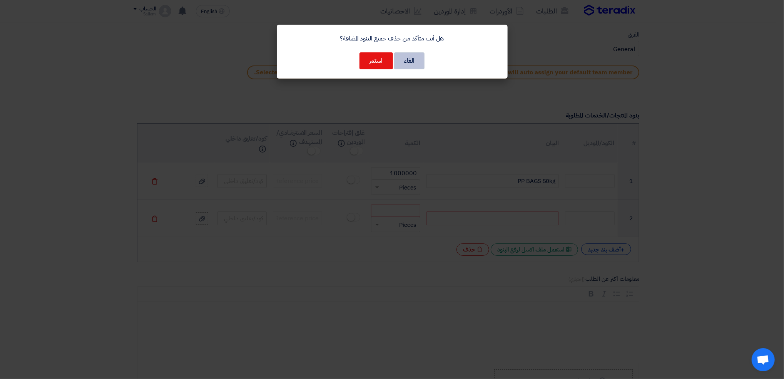
click at [410, 63] on button "الغاء" at bounding box center [409, 60] width 30 height 17
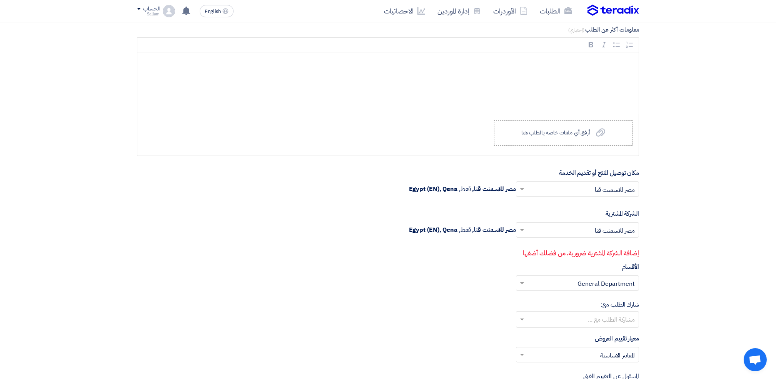
scroll to position [884, 0]
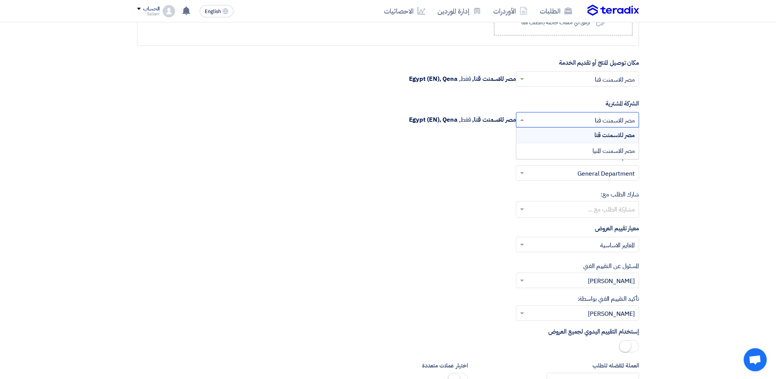
click at [559, 122] on input "text" at bounding box center [582, 120] width 108 height 13
drag, startPoint x: 565, startPoint y: 147, endPoint x: 564, endPoint y: 152, distance: 5.8
click at [564, 152] on div "مصر للاسمنت المنيا" at bounding box center [577, 150] width 122 height 15
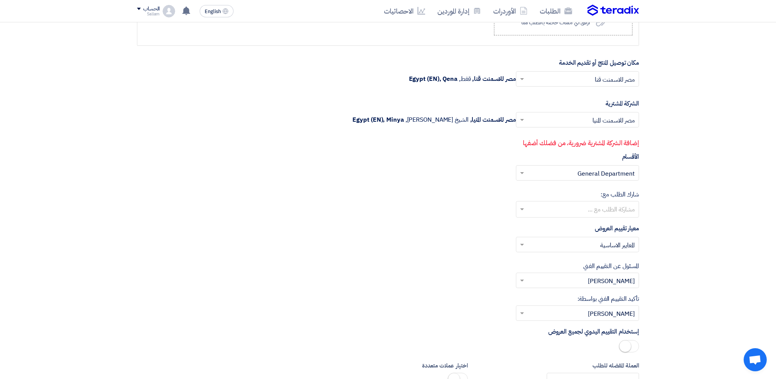
click at [564, 152] on div "الأقسام إختر القسم المناسب .. × General Department ×" at bounding box center [388, 169] width 502 height 35
click at [577, 79] on input "text" at bounding box center [582, 79] width 108 height 13
click at [580, 99] on div "الاداره" at bounding box center [577, 95] width 122 height 16
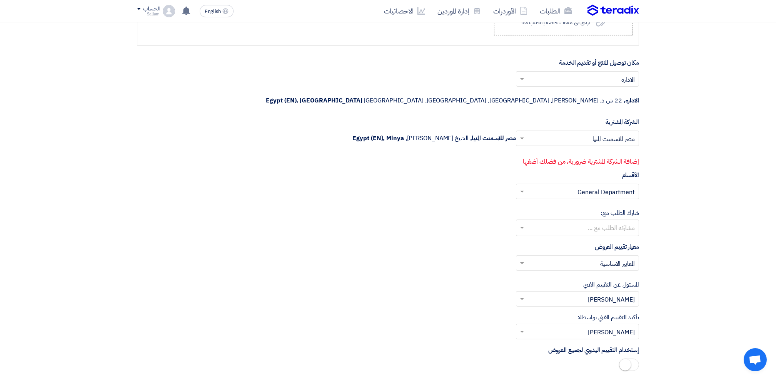
click at [581, 133] on input "text" at bounding box center [582, 139] width 108 height 13
click at [571, 146] on div "مصر للاسمنت قنا" at bounding box center [577, 154] width 122 height 16
click at [468, 133] on span "قفط," at bounding box center [465, 137] width 12 height 9
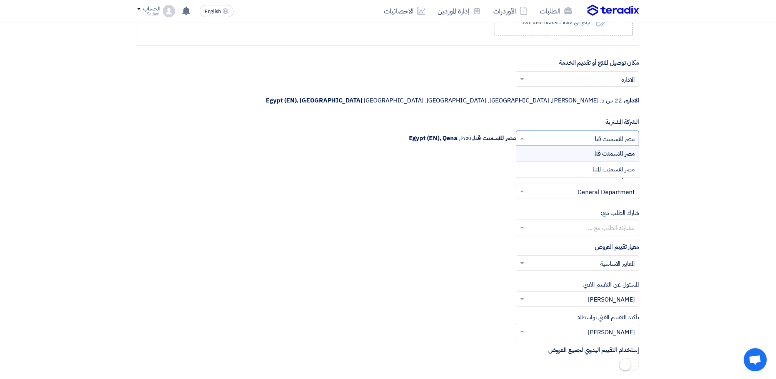
drag, startPoint x: 468, startPoint y: 120, endPoint x: 569, endPoint y: 121, distance: 100.8
click at [569, 133] on input "text" at bounding box center [582, 139] width 108 height 13
click at [579, 162] on div "مصر للاسمنت المنيا" at bounding box center [577, 169] width 122 height 15
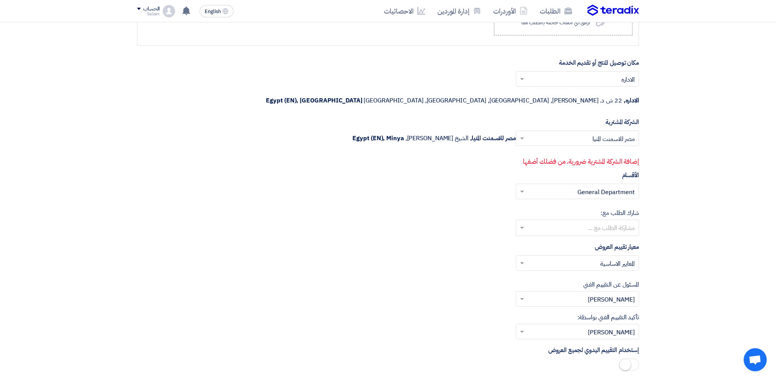
click at [562, 133] on input "text" at bounding box center [582, 139] width 108 height 13
drag, startPoint x: 568, startPoint y: 140, endPoint x: 567, endPoint y: 135, distance: 4.7
click at [567, 146] on div "مصر للاسمنت قنا" at bounding box center [577, 154] width 122 height 16
click at [567, 135] on div "اختر الشركة المشترية... × مصر للاسمنت قنا × مصر للاسمنت قنا, قفط, [GEOGRAPHIC_D…" at bounding box center [388, 142] width 502 height 25
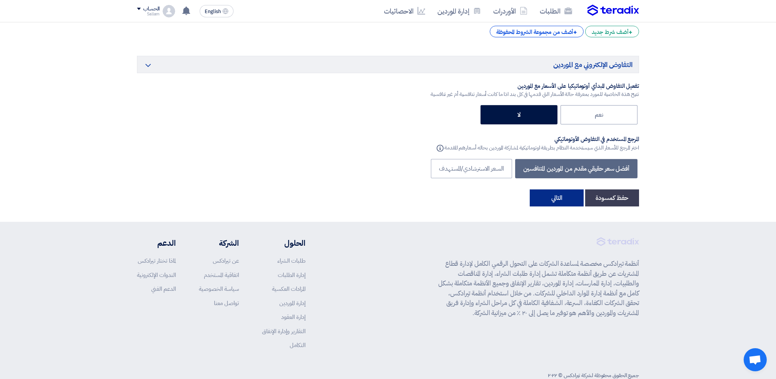
click at [568, 189] on button "التالي" at bounding box center [557, 197] width 54 height 17
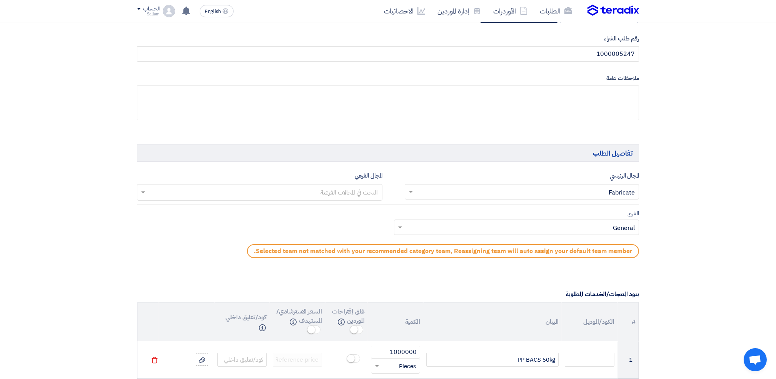
scroll to position [372, 0]
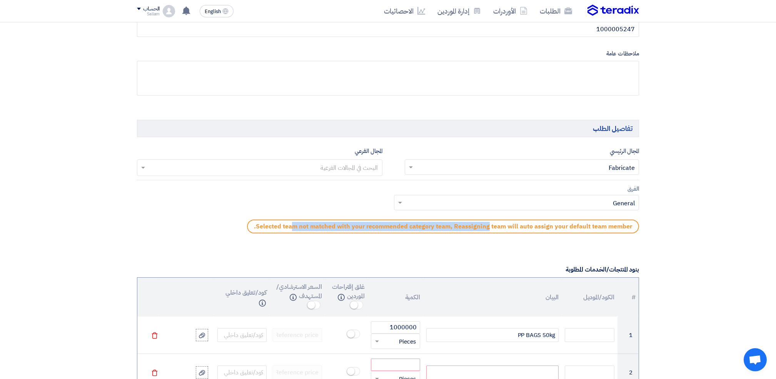
drag, startPoint x: 269, startPoint y: 223, endPoint x: 467, endPoint y: 229, distance: 197.5
click at [465, 230] on p "Selected team not matched with your recommended category team, Reassigning team…" at bounding box center [443, 226] width 392 height 14
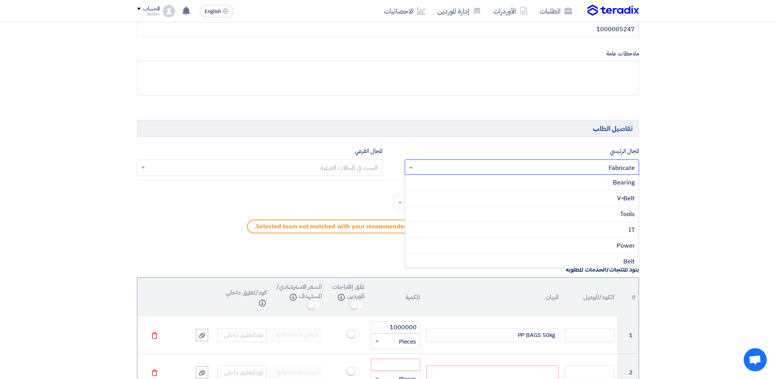
drag, startPoint x: 467, startPoint y: 229, endPoint x: 593, endPoint y: 171, distance: 138.9
click at [593, 171] on input "text" at bounding box center [526, 167] width 219 height 13
click at [510, 203] on div "IT" at bounding box center [522, 201] width 234 height 16
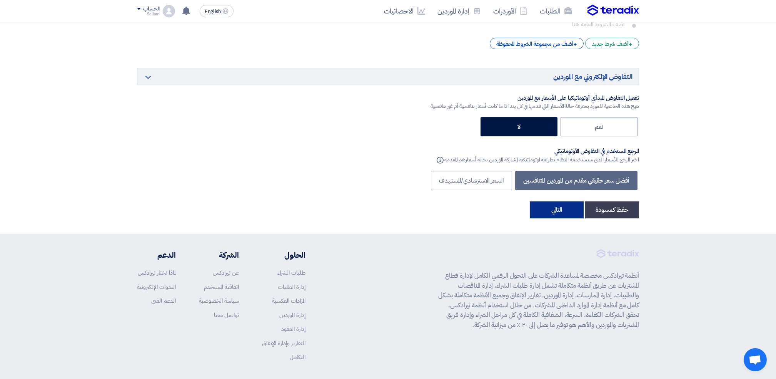
click at [535, 201] on button "التالي" at bounding box center [557, 209] width 54 height 17
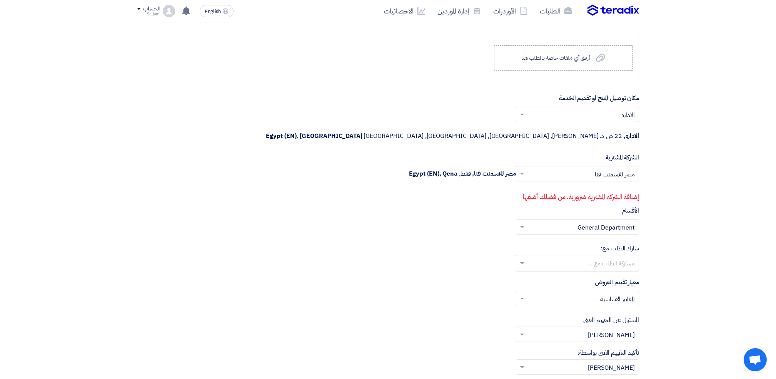
scroll to position [833, 0]
click at [557, 190] on p "إضافة الشركة المشترية ضرورية، من فضلك أضفها" at bounding box center [388, 195] width 502 height 10
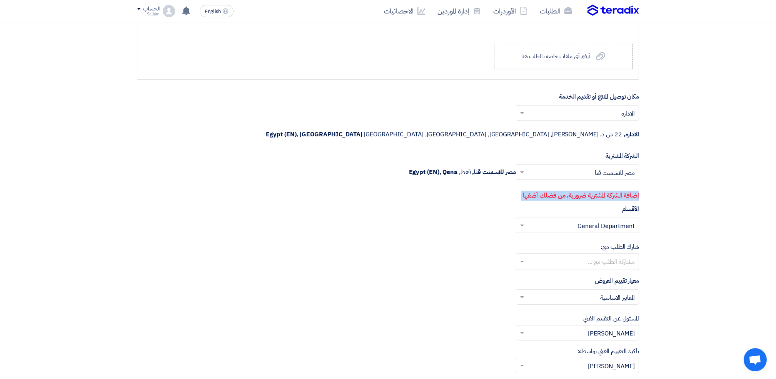
click at [557, 190] on p "إضافة الشركة المشترية ضرورية، من فضلك أضفها" at bounding box center [388, 195] width 502 height 10
drag, startPoint x: 557, startPoint y: 179, endPoint x: 552, endPoint y: 180, distance: 4.4
click at [555, 190] on p "إضافة الشركة المشترية ضرورية، من فضلك أضفها" at bounding box center [388, 195] width 502 height 10
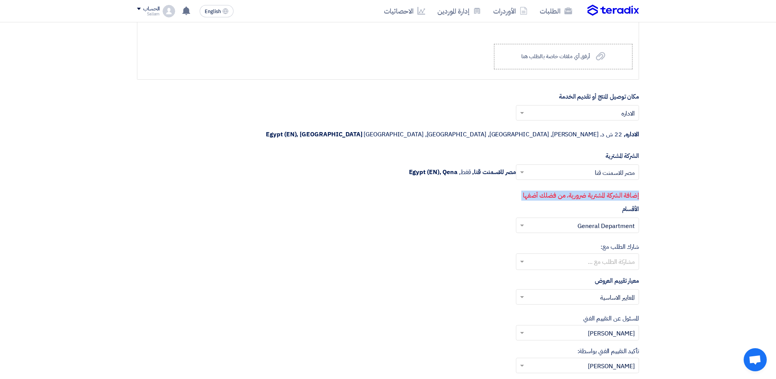
click at [542, 190] on p "إضافة الشركة المشترية ضرورية، من فضلك أضفها" at bounding box center [388, 195] width 502 height 10
click at [535, 164] on div "اختر الشركة المشترية... × مصر للاسمنت قنا × مصر للاسمنت قنا, قفط, [GEOGRAPHIC_D…" at bounding box center [388, 176] width 502 height 25
click at [539, 167] on input "text" at bounding box center [582, 173] width 108 height 13
drag, startPoint x: 540, startPoint y: 179, endPoint x: 540, endPoint y: 185, distance: 6.2
click at [540, 195] on div "مصر للاسمنت المنيا" at bounding box center [577, 202] width 122 height 15
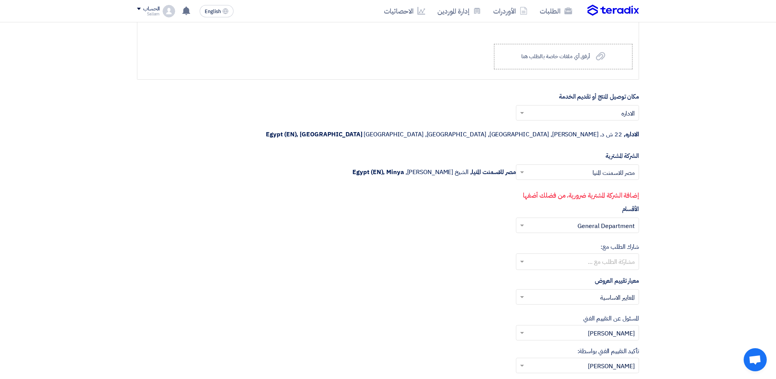
click at [540, 185] on div "مكان توصيل المنتج أو تقديم الخدمة اختر مكان توصيل المنتج أو تقديم الخدمة... × ا…" at bounding box center [388, 165] width 502 height 147
click at [550, 115] on input "text" at bounding box center [582, 113] width 108 height 13
click at [550, 149] on div "مصر للاسمنت قنا" at bounding box center [577, 144] width 122 height 16
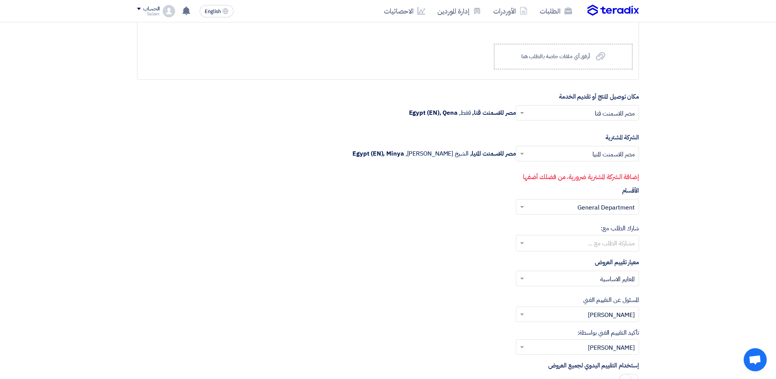
click at [557, 165] on div "اختر الشركة المشترية... × مصر للاسمنت المنيا × مصر للاسمنت المنيا, [DEMOGRAPHIC…" at bounding box center [388, 158] width 502 height 25
click at [553, 154] on input "text" at bounding box center [582, 154] width 108 height 13
click at [557, 170] on div "مصر للاسمنت قنا" at bounding box center [577, 169] width 122 height 16
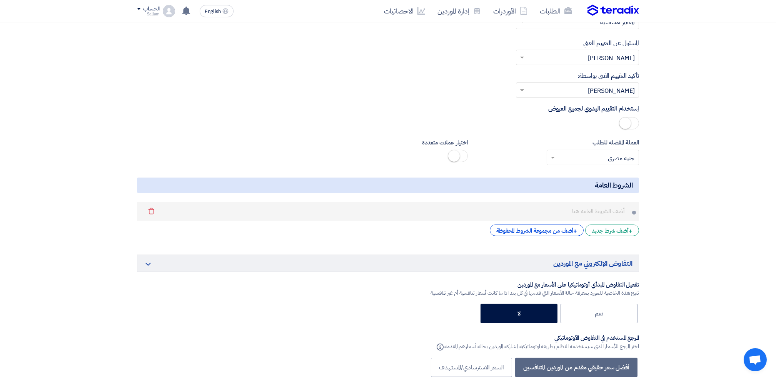
scroll to position [1295, 0]
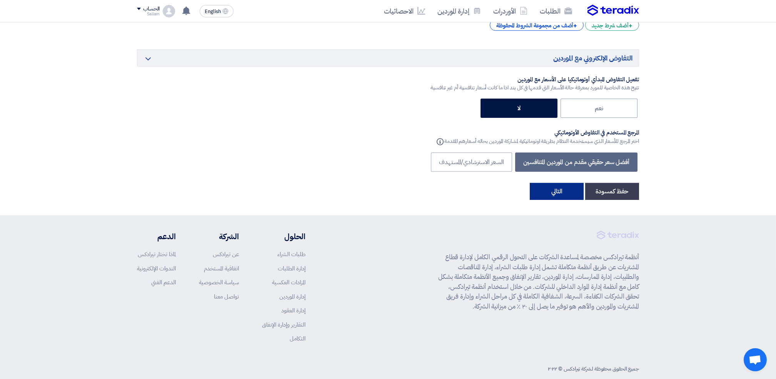
click at [553, 194] on button "التالي" at bounding box center [557, 191] width 54 height 17
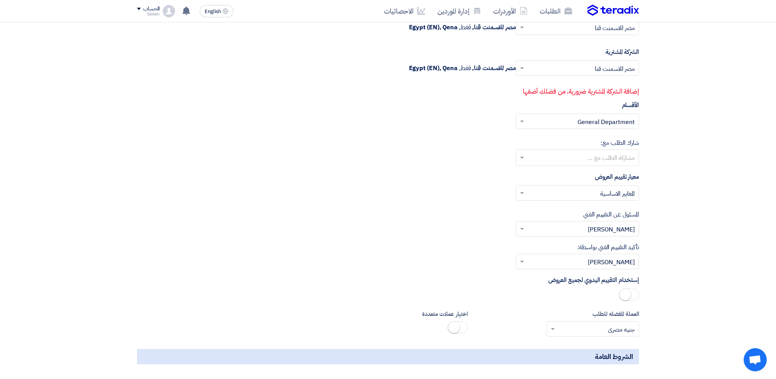
scroll to position [936, 0]
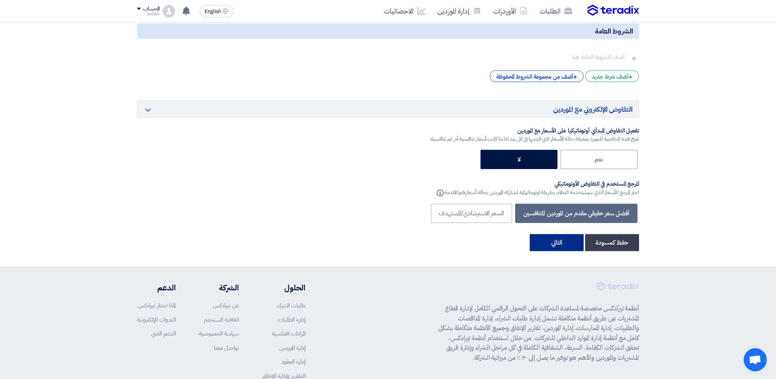
click at [546, 240] on button "التالي" at bounding box center [557, 242] width 54 height 17
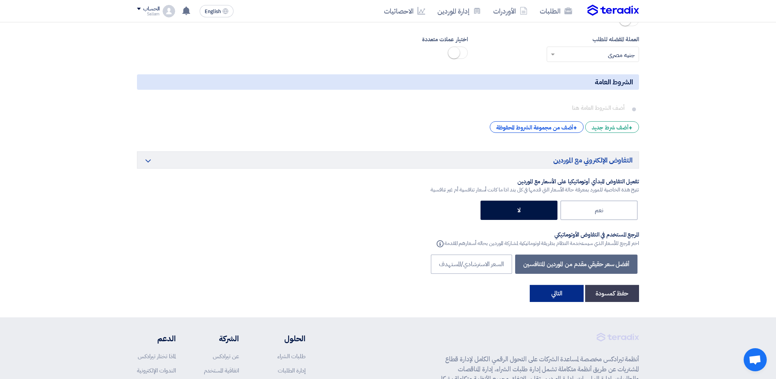
scroll to position [1295, 0]
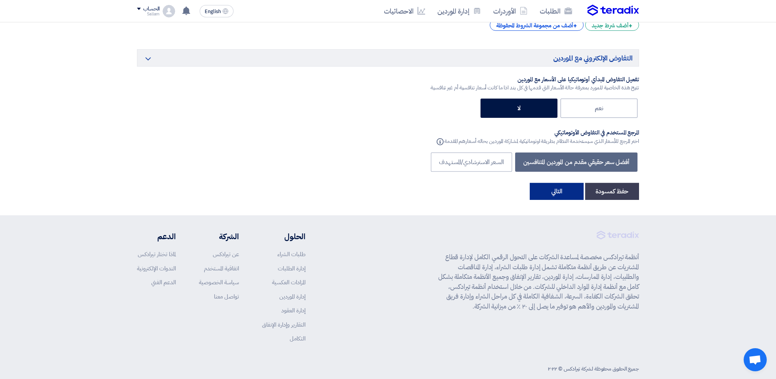
click at [559, 194] on button "التالي" at bounding box center [557, 191] width 54 height 17
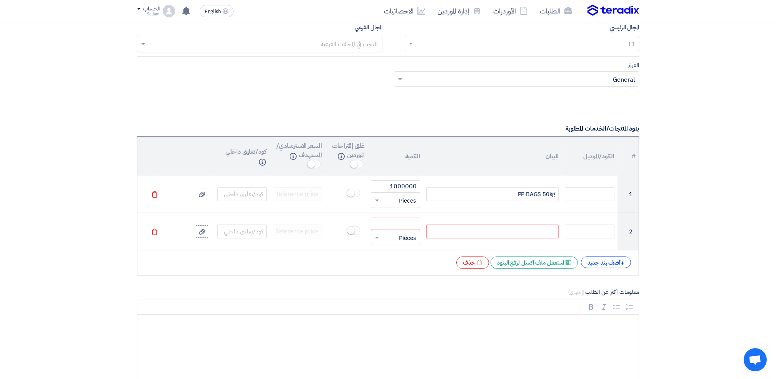
scroll to position [526, 0]
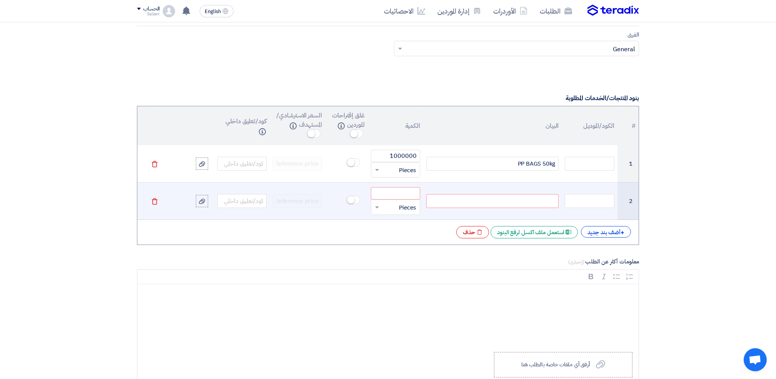
click at [155, 200] on icon "Delete" at bounding box center [154, 201] width 7 height 7
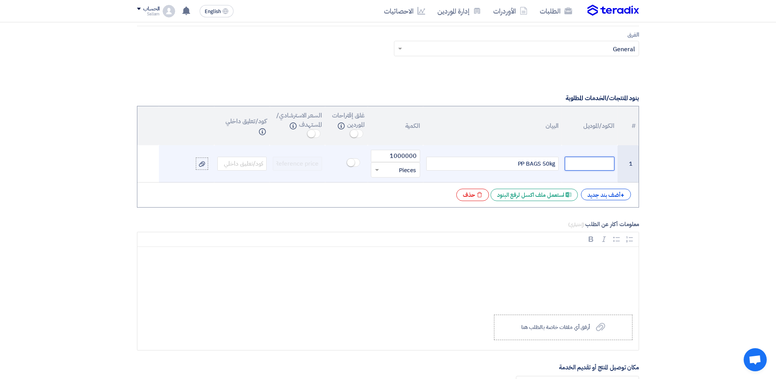
click at [575, 170] on input "text" at bounding box center [589, 164] width 49 height 14
paste input "70000024"
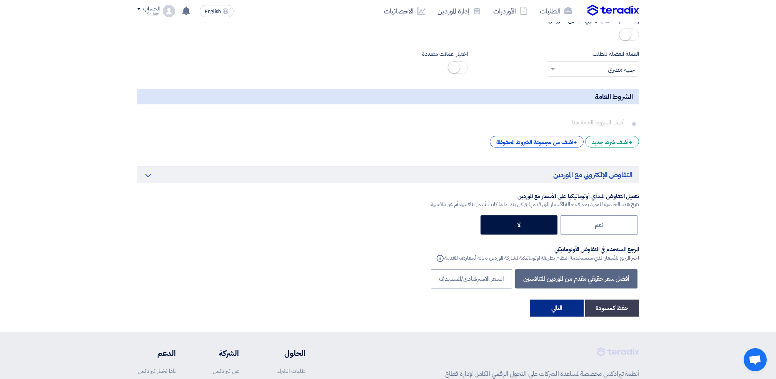
type input "70000024"
click at [567, 316] on button "التالي" at bounding box center [557, 307] width 54 height 17
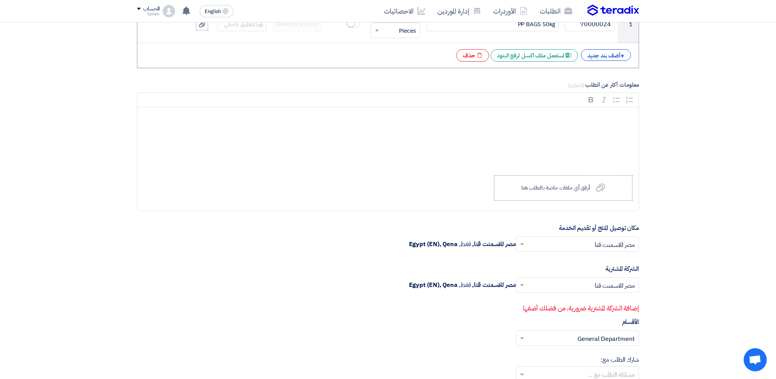
scroll to position [821, 0]
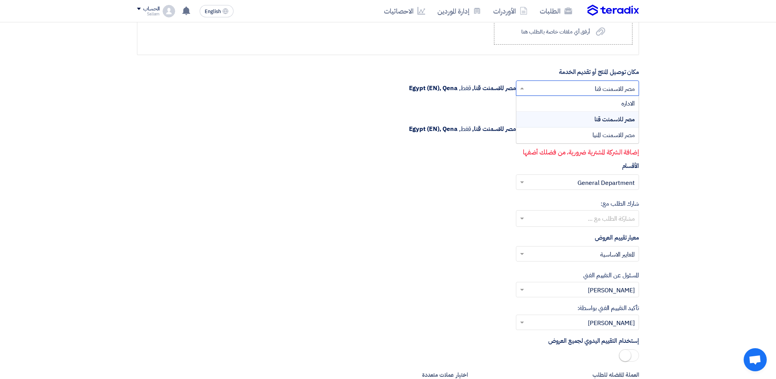
click at [569, 89] on input "text" at bounding box center [582, 89] width 108 height 13
click at [569, 105] on div "الاداره" at bounding box center [577, 104] width 122 height 16
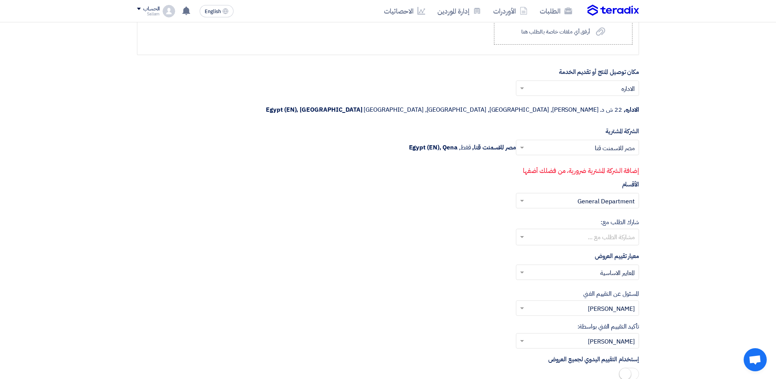
click at [558, 142] on input "text" at bounding box center [582, 148] width 108 height 13
click at [555, 155] on div "مصر للاسمنت قنا" at bounding box center [577, 163] width 122 height 16
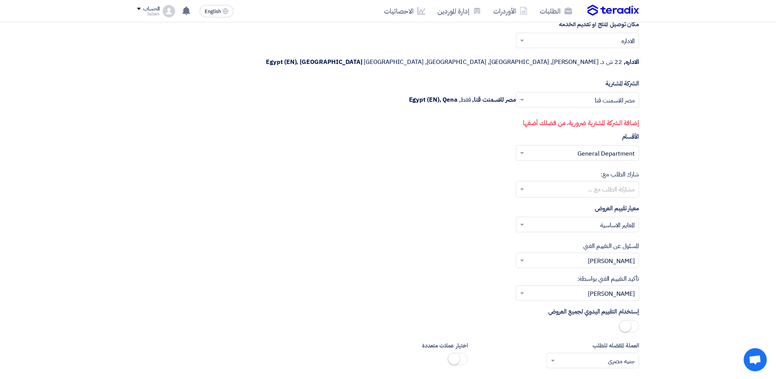
scroll to position [923, 0]
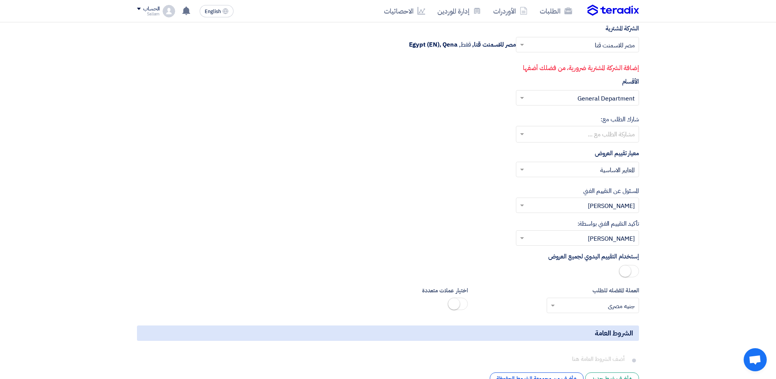
click at [635, 265] on span at bounding box center [629, 271] width 20 height 12
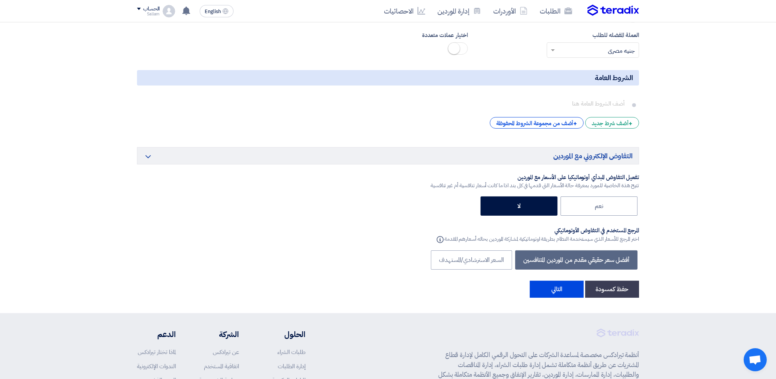
scroll to position [1180, 0]
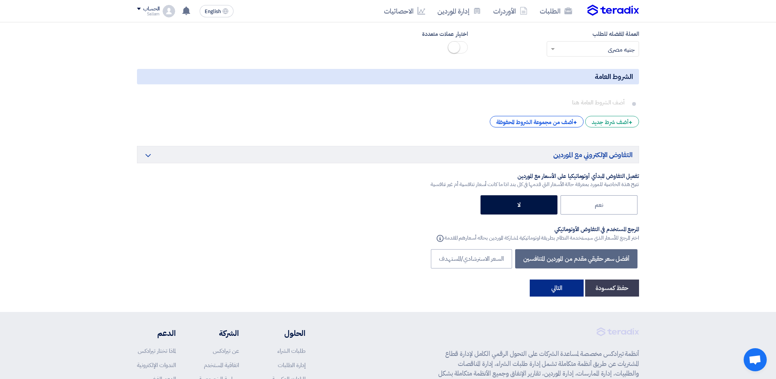
click at [564, 279] on button "التالي" at bounding box center [557, 287] width 54 height 17
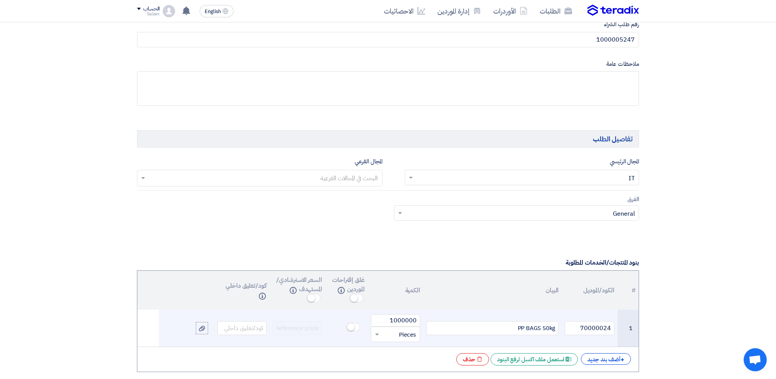
scroll to position [474, 0]
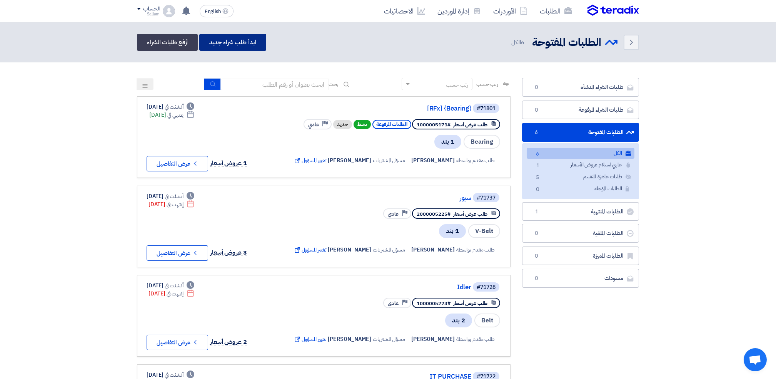
click at [238, 47] on link "ابدأ طلب شراء جديد" at bounding box center [232, 42] width 67 height 17
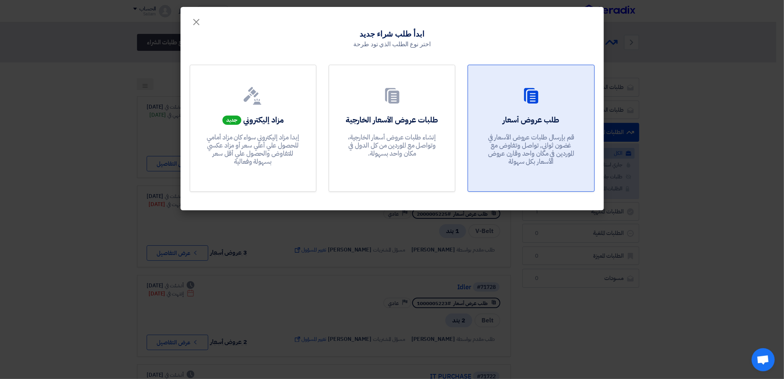
click at [557, 141] on p "قم بإرسال طلبات عروض الأسعار في غضون ثواني, تواصل وتفاوض مع الموردين في مكان وا…" at bounding box center [531, 149] width 92 height 33
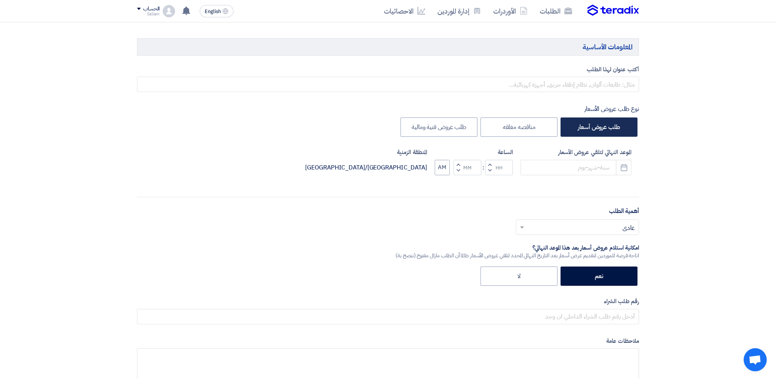
scroll to position [102, 0]
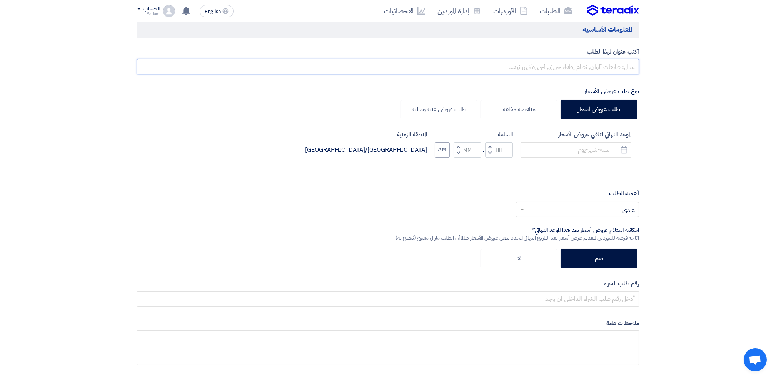
click at [571, 69] on input "text" at bounding box center [388, 66] width 502 height 15
type input "P"
type input "PP PACKING BAGS"
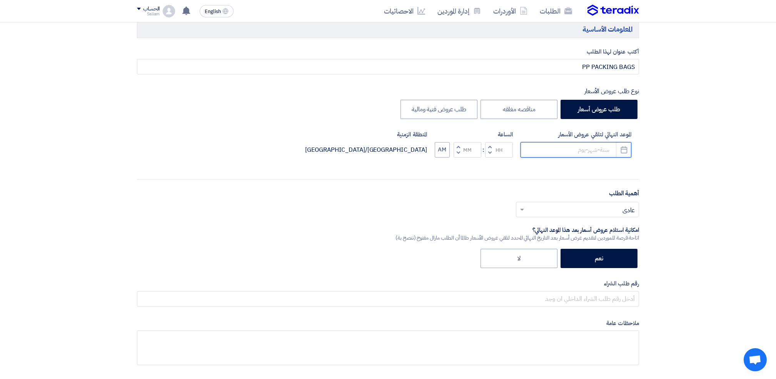
click at [573, 155] on input at bounding box center [576, 149] width 111 height 15
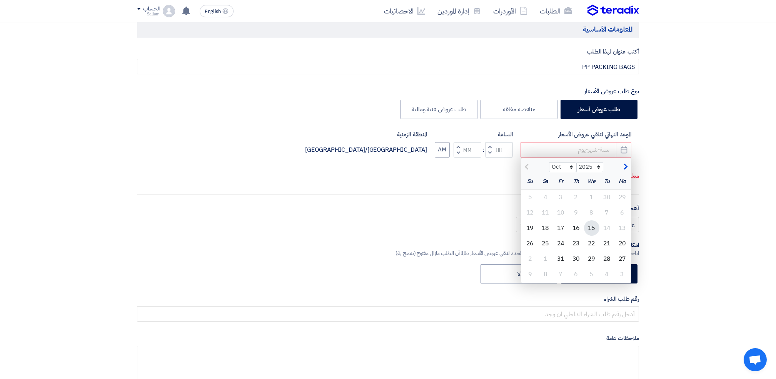
click at [594, 229] on div "15" at bounding box center [591, 227] width 15 height 15
type input "[DATE]"
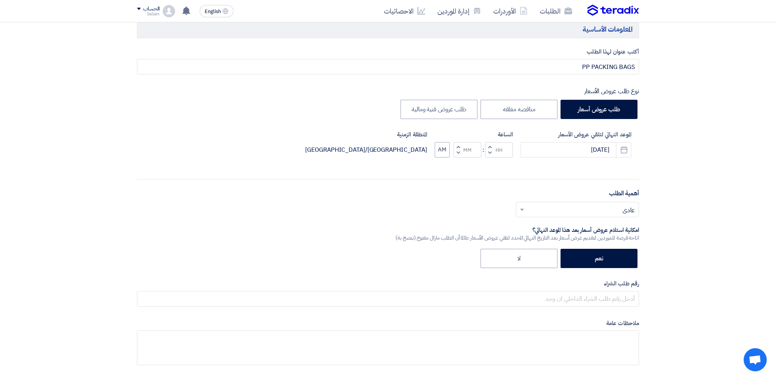
click at [490, 147] on span "button" at bounding box center [490, 147] width 3 height 6
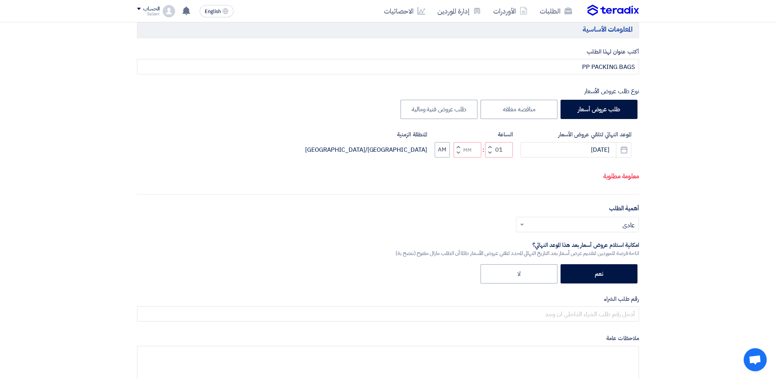
click at [489, 155] on span "button" at bounding box center [490, 153] width 3 height 6
click at [457, 155] on span "button" at bounding box center [458, 153] width 3 height 6
type input "10"
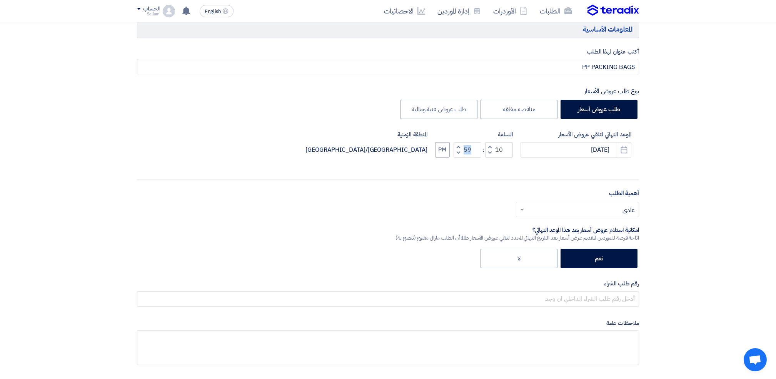
click at [459, 162] on div "الموعد النهائي لتلقي عروض الأسعار [DATE] Pick a date الساعة Increment hours 10 …" at bounding box center [388, 150] width 502 height 40
drag, startPoint x: 459, startPoint y: 162, endPoint x: 456, endPoint y: 152, distance: 10.0
click at [456, 152] on button "Decrement minutes" at bounding box center [458, 153] width 9 height 10
click at [459, 152] on span "button" at bounding box center [458, 153] width 3 height 6
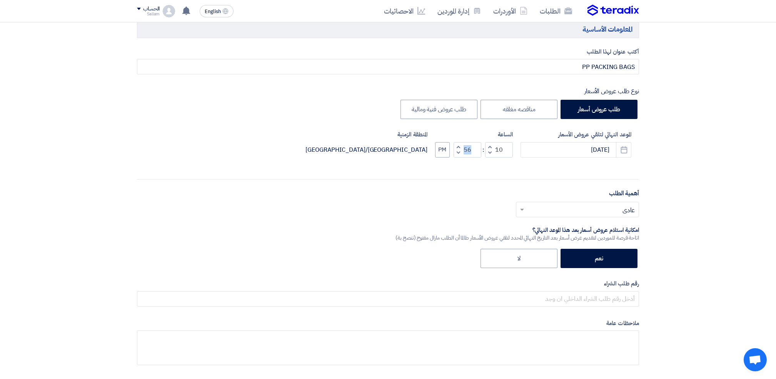
click at [459, 147] on span "button" at bounding box center [458, 147] width 3 height 6
type input "59"
click at [459, 147] on span "button" at bounding box center [458, 147] width 3 height 6
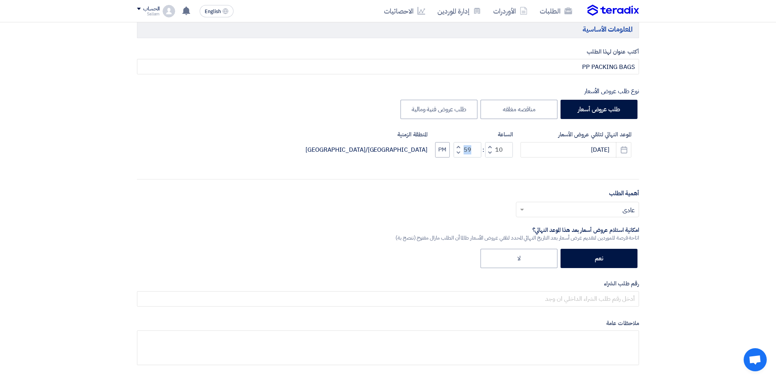
type input "11"
click at [459, 147] on span "button" at bounding box center [458, 147] width 3 height 6
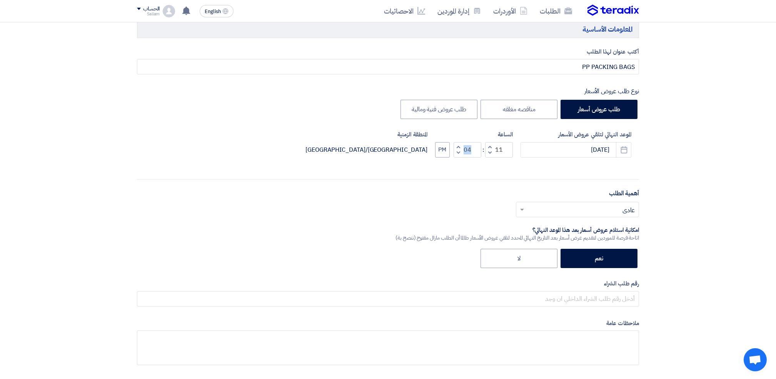
click at [459, 147] on span "button" at bounding box center [458, 147] width 3 height 6
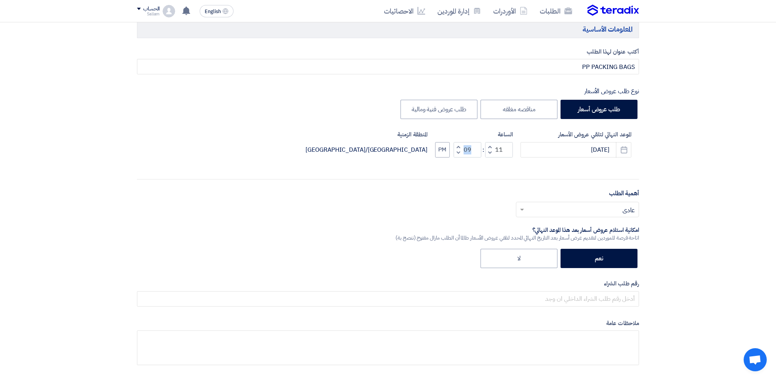
click at [459, 147] on span "button" at bounding box center [458, 147] width 3 height 6
type input "11"
click at [438, 151] on button "PM" at bounding box center [442, 149] width 15 height 15
click at [399, 197] on div "أهمية الطلب أختر أهمية الطلب... × عادي ×" at bounding box center [388, 206] width 502 height 35
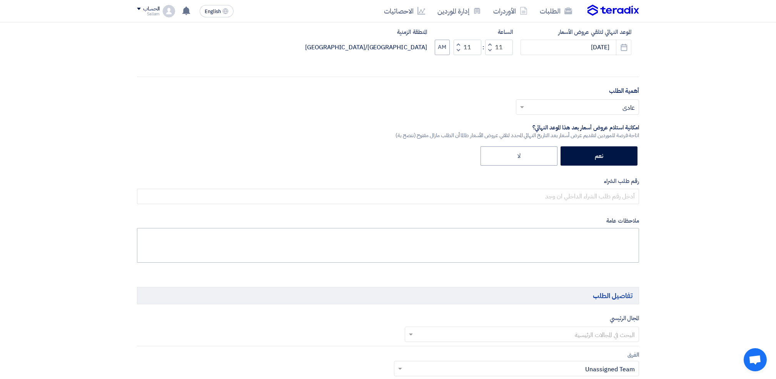
scroll to position [256, 0]
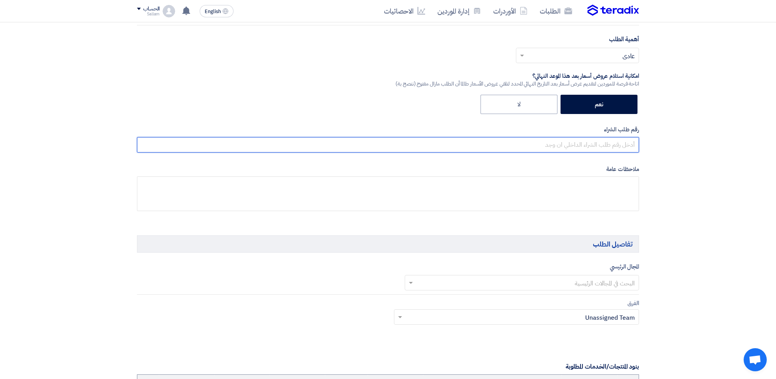
click at [562, 149] on input "text" at bounding box center [388, 144] width 502 height 15
type input "1000005247"
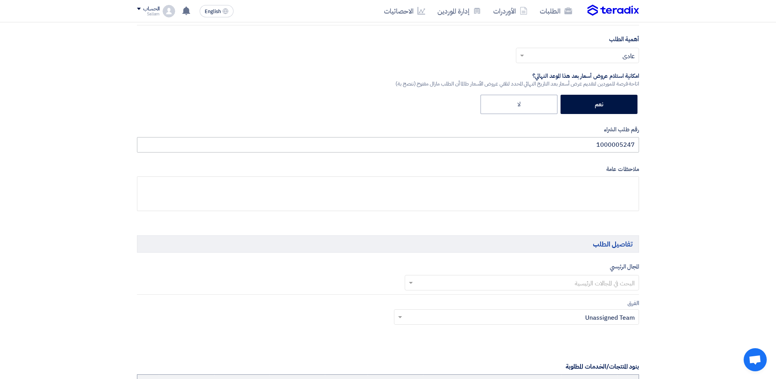
type input "70000024"
type input "1000000"
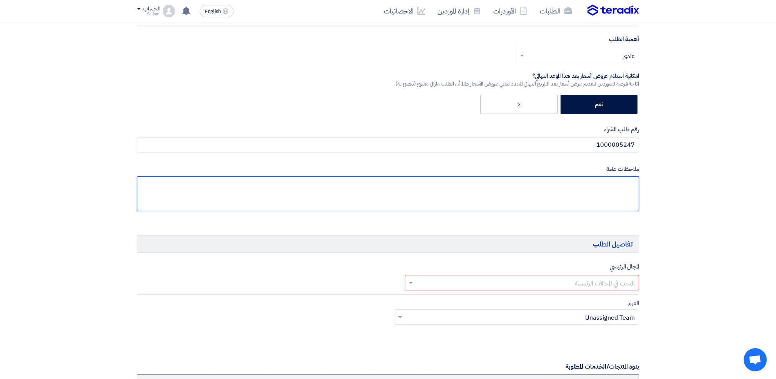
click at [567, 194] on textarea at bounding box center [388, 193] width 502 height 35
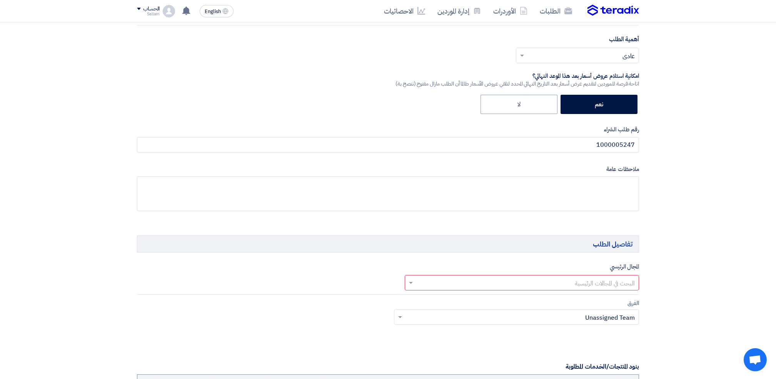
click at [564, 277] on input "text" at bounding box center [526, 283] width 219 height 13
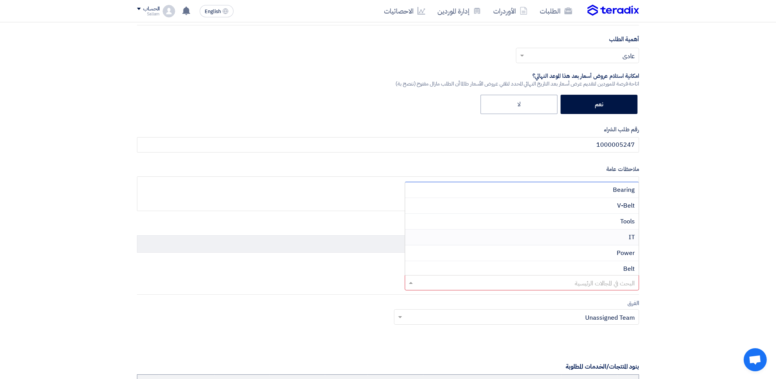
click at [544, 233] on div "IT" at bounding box center [522, 237] width 234 height 16
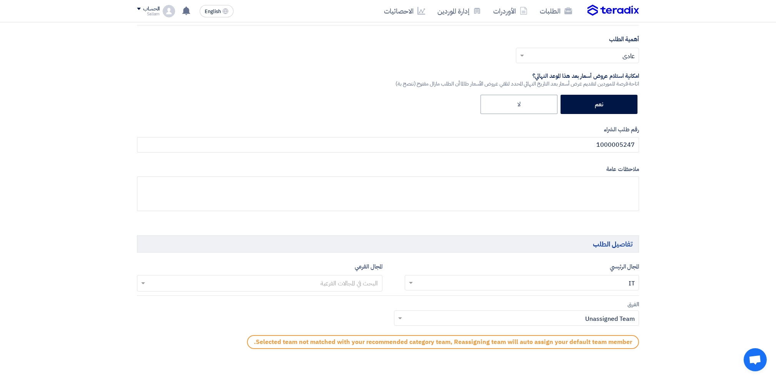
scroll to position [410, 0]
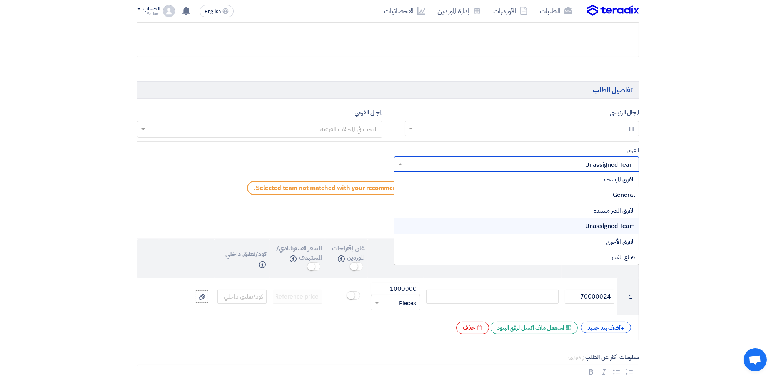
click at [526, 167] on input "text" at bounding box center [521, 165] width 230 height 13
click at [563, 193] on div "General" at bounding box center [516, 195] width 245 height 16
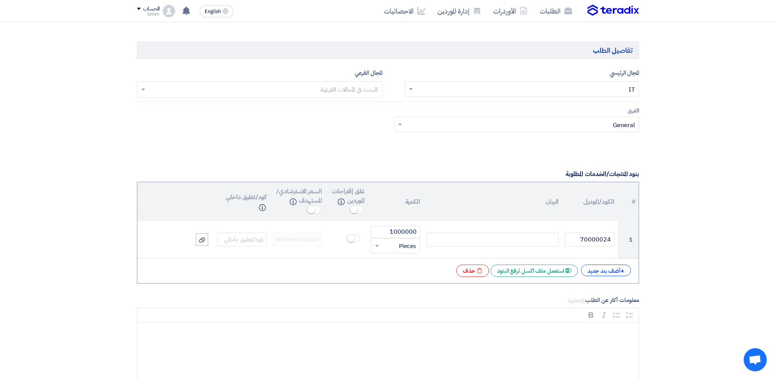
scroll to position [513, 0]
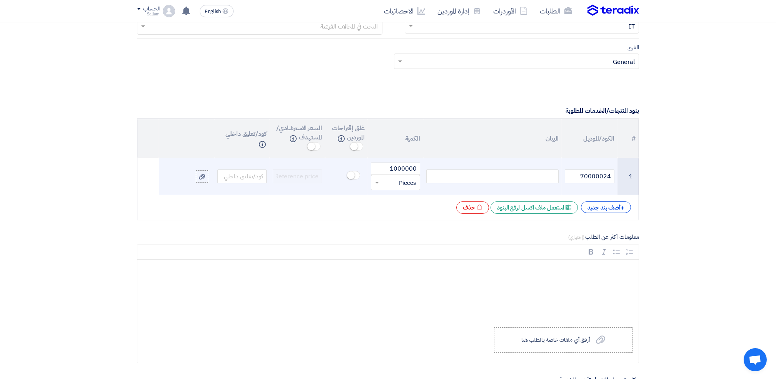
click at [517, 174] on div at bounding box center [492, 176] width 132 height 14
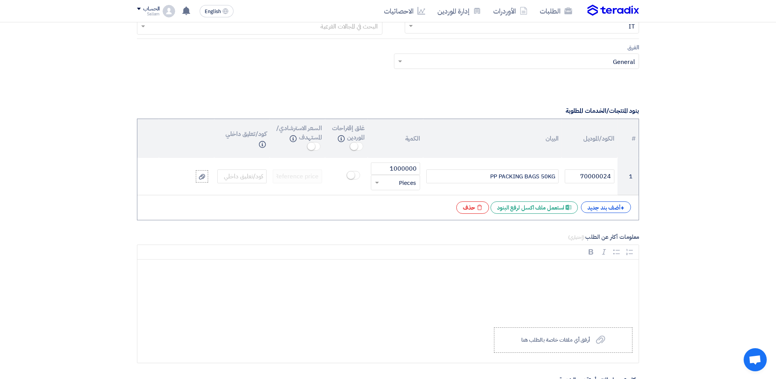
click at [296, 237] on label "معلومات أكثر عن الطلب (إختياري)" at bounding box center [388, 236] width 502 height 9
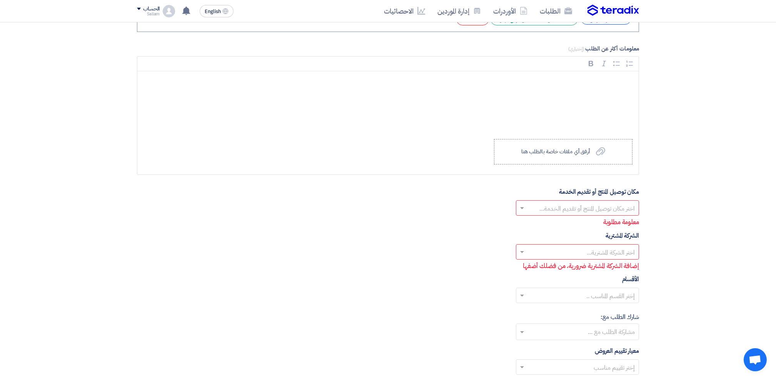
scroll to position [718, 0]
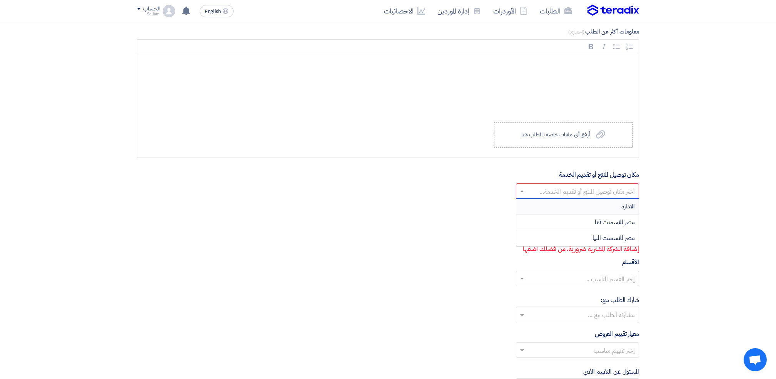
click at [569, 196] on input "text" at bounding box center [582, 191] width 108 height 13
click at [580, 226] on div "مصر للاسمنت قنا" at bounding box center [577, 222] width 122 height 16
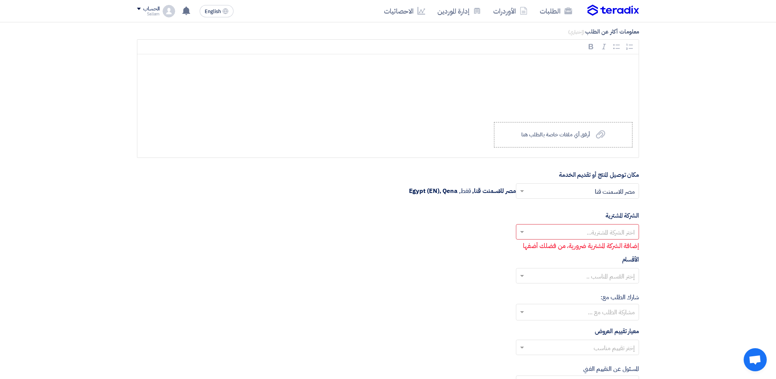
click at [550, 229] on input "text" at bounding box center [582, 232] width 108 height 13
click at [555, 246] on div "مصر للاسمنت قنا" at bounding box center [577, 247] width 122 height 16
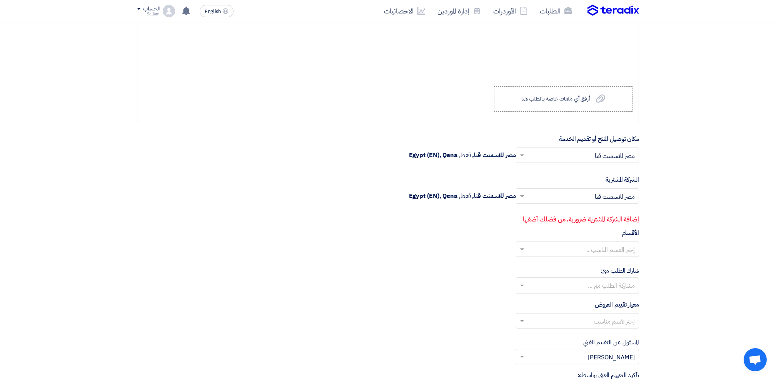
scroll to position [821, 0]
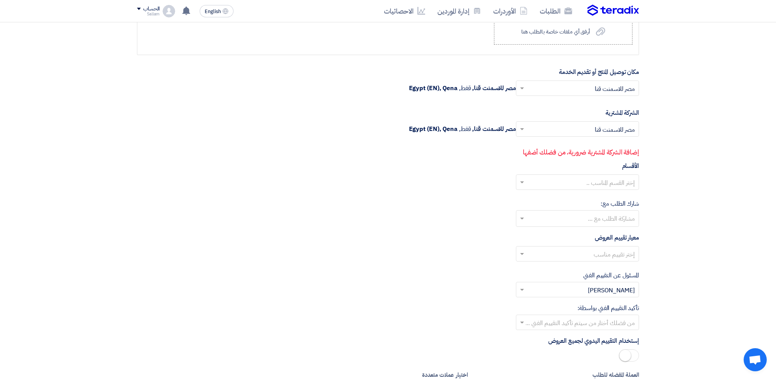
click at [582, 180] on input "text" at bounding box center [582, 182] width 108 height 13
click at [583, 200] on span "General Department" at bounding box center [605, 197] width 57 height 9
click at [574, 210] on div "شارك الطلب مع: مشاركة الطلب مع ..." at bounding box center [388, 213] width 502 height 28
click at [568, 222] on input "text" at bounding box center [576, 219] width 115 height 13
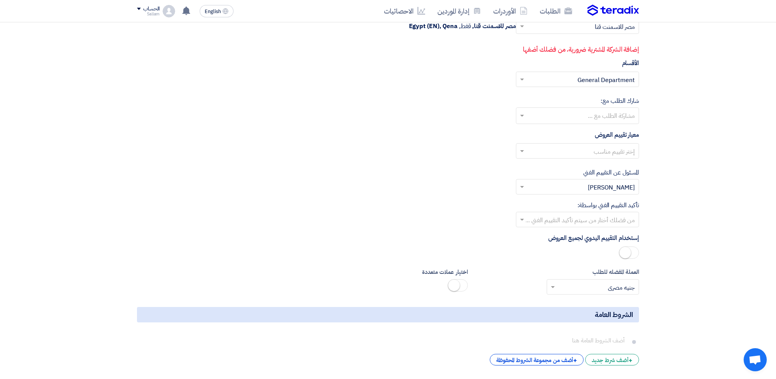
scroll to position [667, 0]
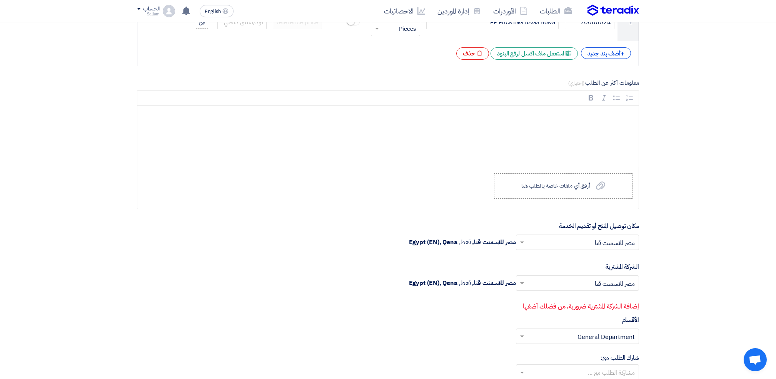
click at [775, 108] on section "المعلومات الأساسية أكتب عنوان لهذا الطلب PP PACKING BAGS نوع طلب عروض الأسعار ط…" at bounding box center [388, 122] width 776 height 1368
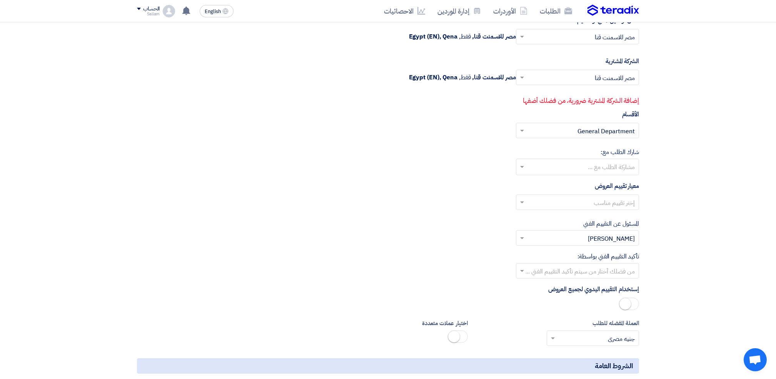
scroll to position [809, 0]
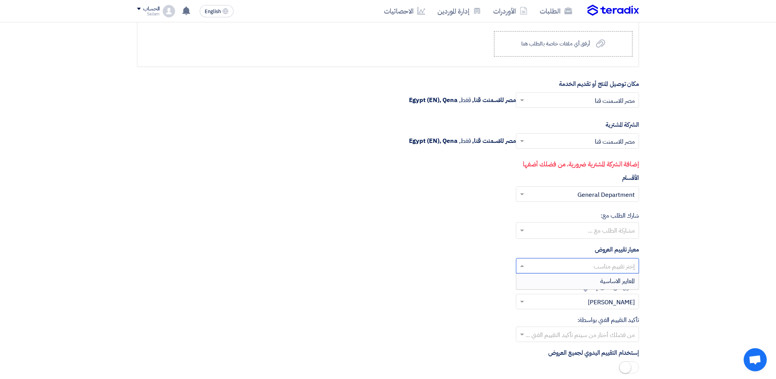
click at [571, 263] on input "text" at bounding box center [582, 266] width 108 height 13
click at [574, 280] on div "المعايير الاساسية" at bounding box center [577, 280] width 122 height 15
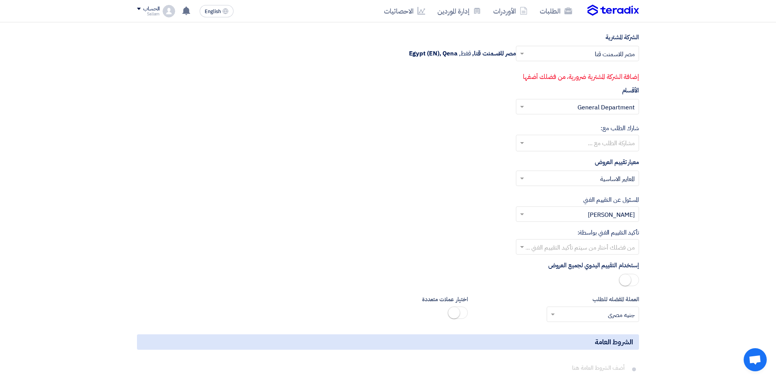
scroll to position [963, 0]
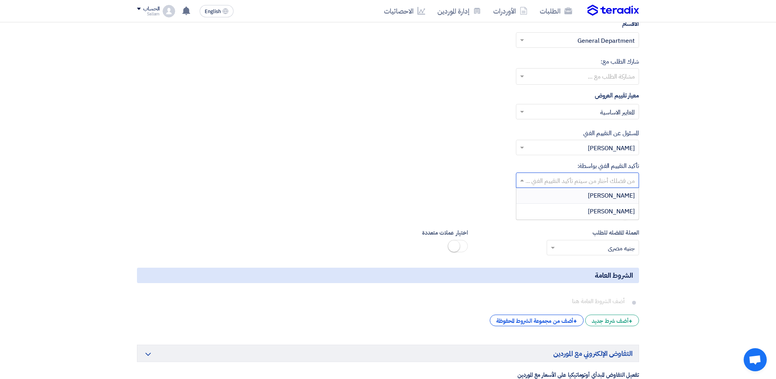
click at [572, 177] on input "text" at bounding box center [582, 180] width 108 height 13
click at [607, 214] on span "[PERSON_NAME]" at bounding box center [611, 211] width 47 height 9
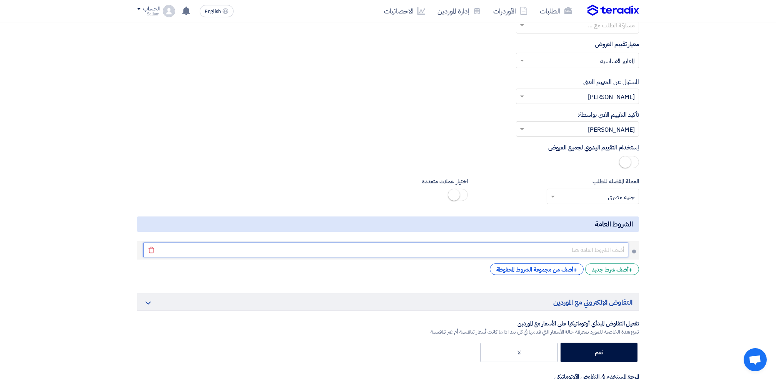
click at [611, 249] on input "text" at bounding box center [385, 249] width 485 height 15
click at [570, 252] on input "text" at bounding box center [385, 249] width 485 height 15
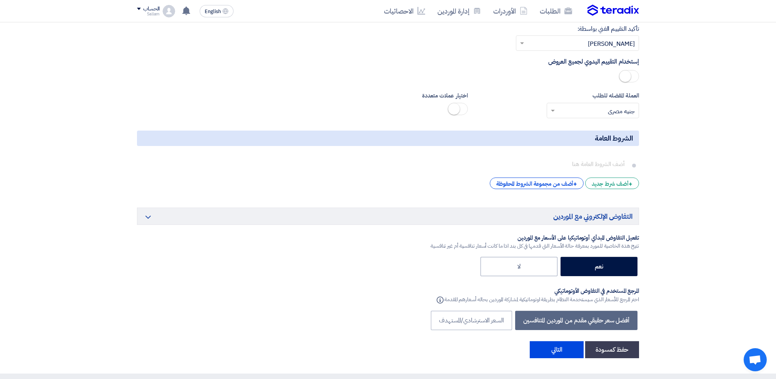
scroll to position [1168, 0]
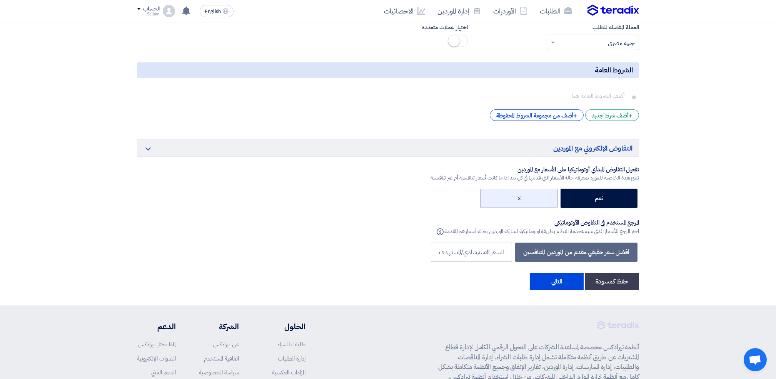
click at [546, 197] on label "لا" at bounding box center [519, 198] width 77 height 19
click at [521, 197] on input "لا" at bounding box center [518, 197] width 5 height 5
radio input "true"
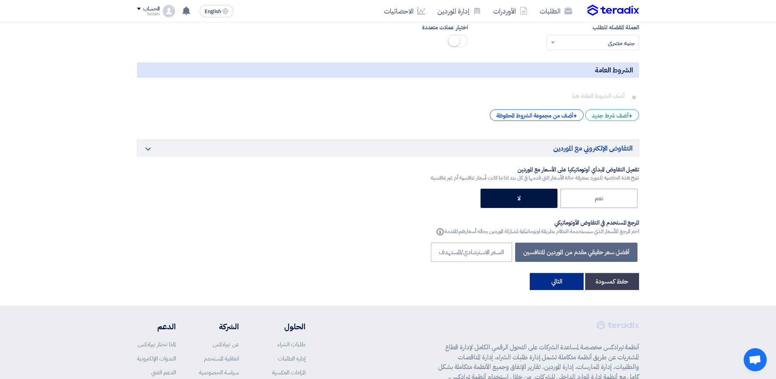
click at [559, 282] on button "التالي" at bounding box center [557, 281] width 54 height 17
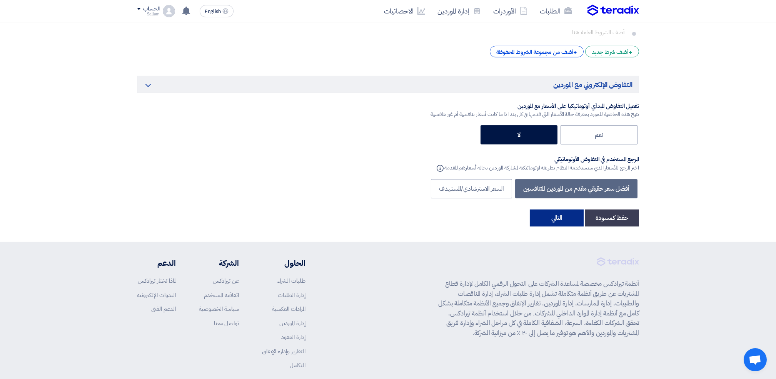
scroll to position [1270, 0]
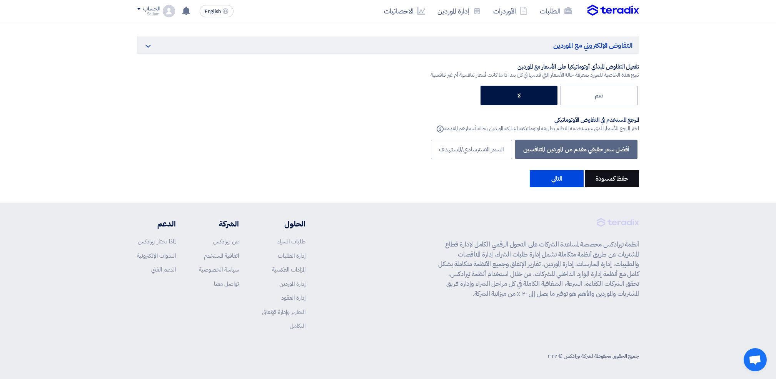
click at [612, 178] on button "حفظ كمسودة" at bounding box center [612, 178] width 54 height 17
click at [531, 176] on button "التالي" at bounding box center [534, 178] width 54 height 17
click at [531, 182] on button "التالي" at bounding box center [534, 178] width 54 height 17
